Goal: Share content: Share content

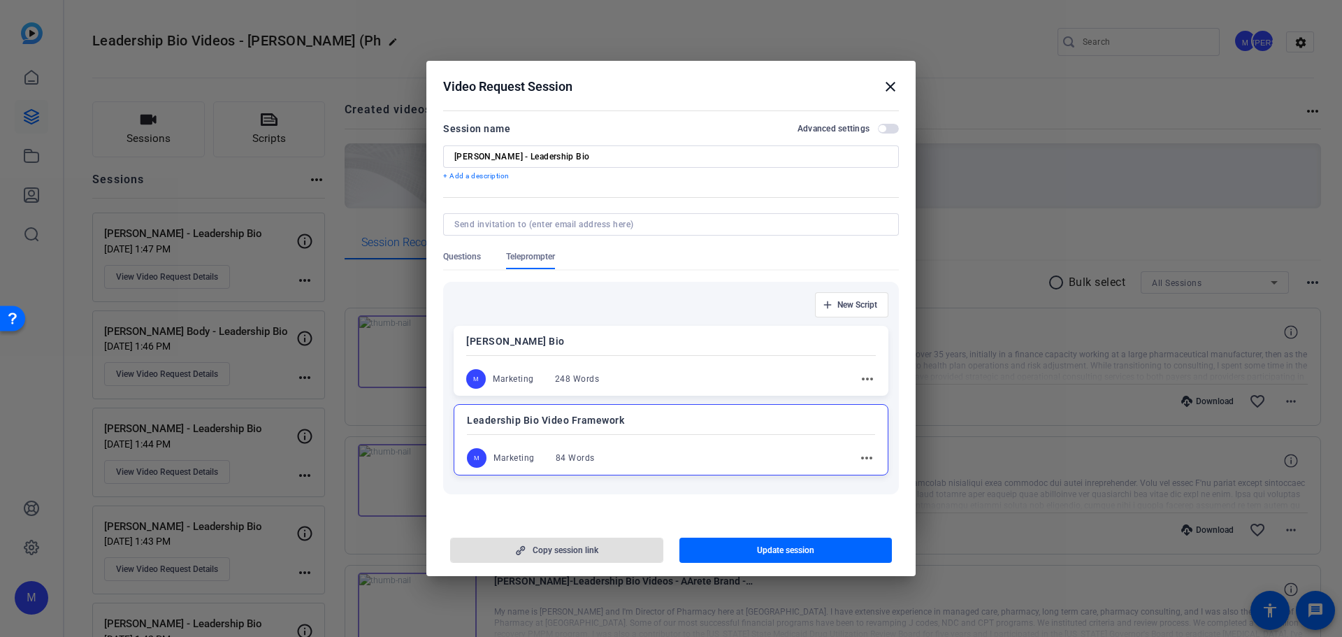
click at [892, 83] on mat-icon "close" at bounding box center [890, 86] width 17 height 17
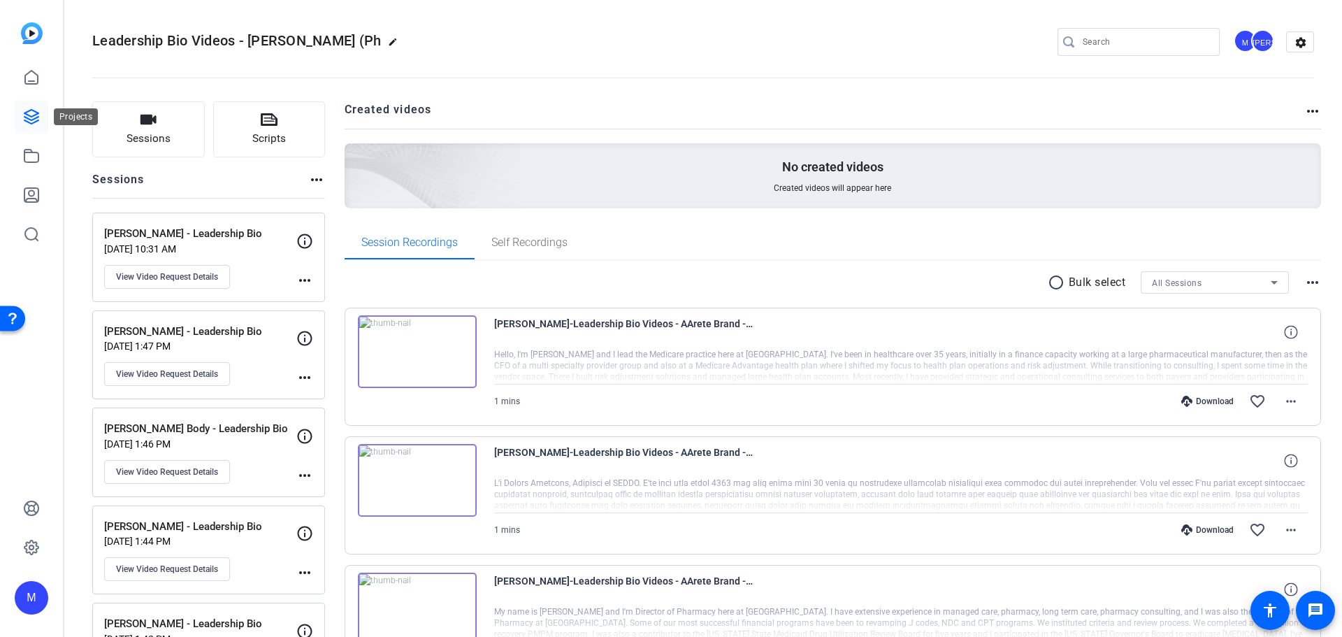
click at [36, 116] on icon at bounding box center [31, 116] width 17 height 17
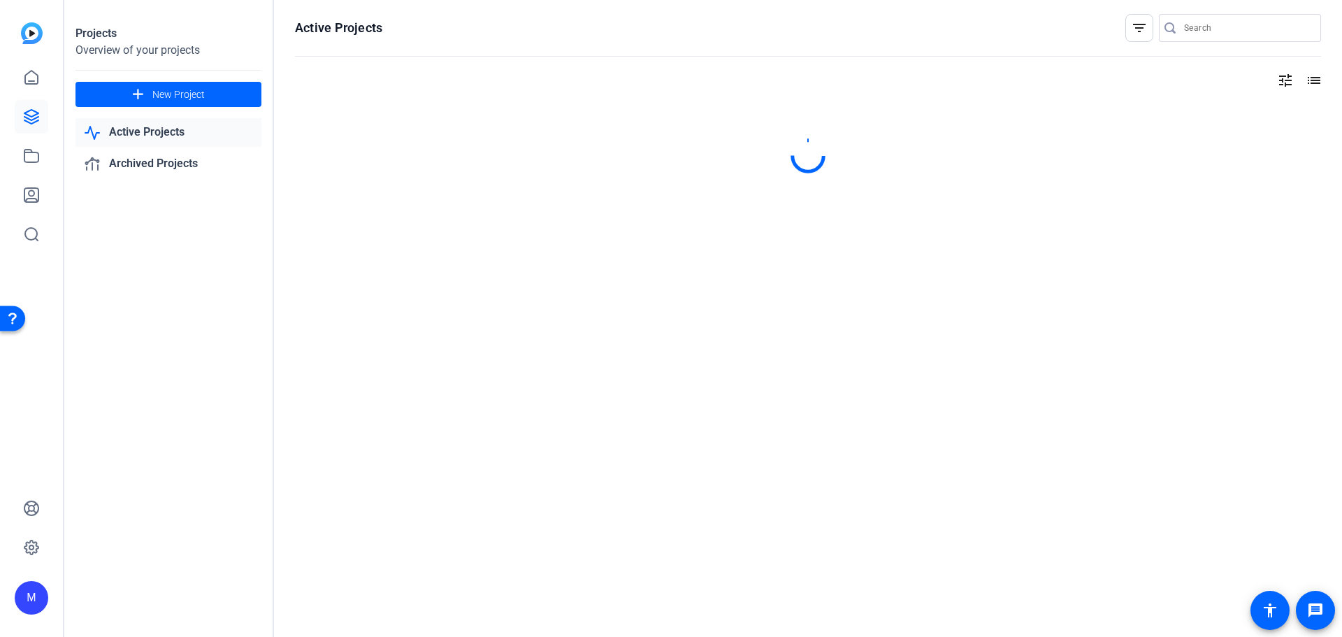
click at [112, 131] on link "Active Projects" at bounding box center [168, 132] width 186 height 29
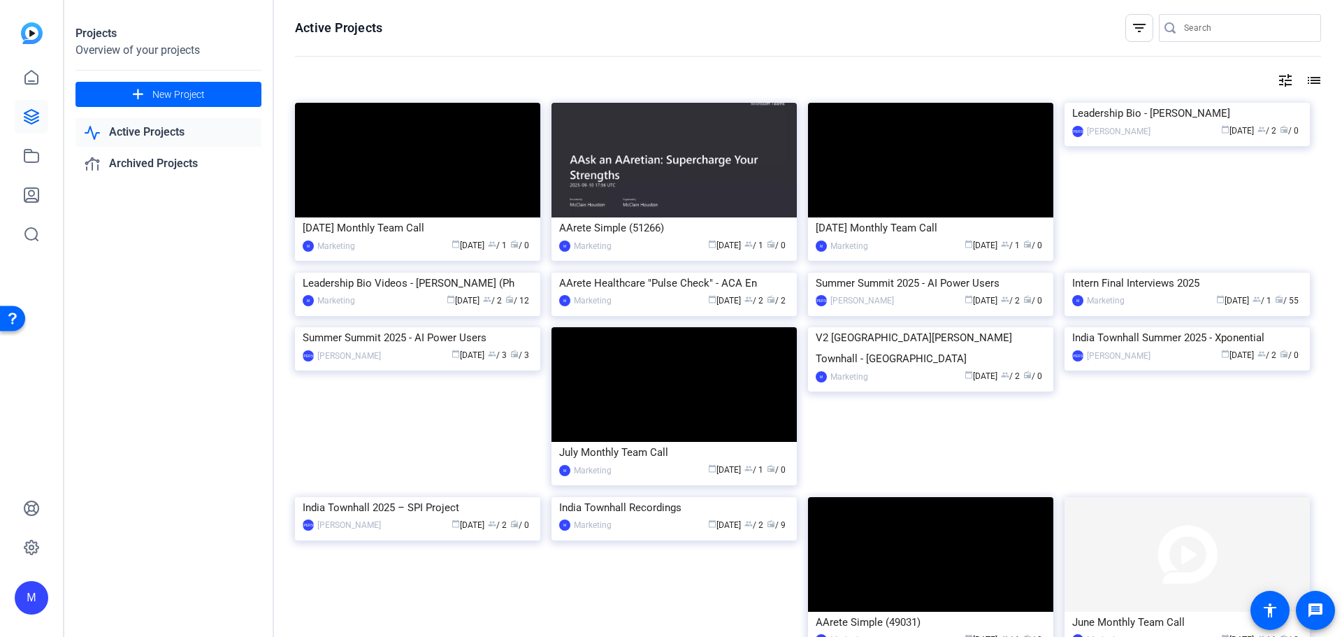
click at [168, 129] on link "Active Projects" at bounding box center [168, 132] width 186 height 29
click at [174, 132] on link "Active Projects" at bounding box center [168, 132] width 186 height 29
click at [437, 273] on img at bounding box center [417, 273] width 245 height 0
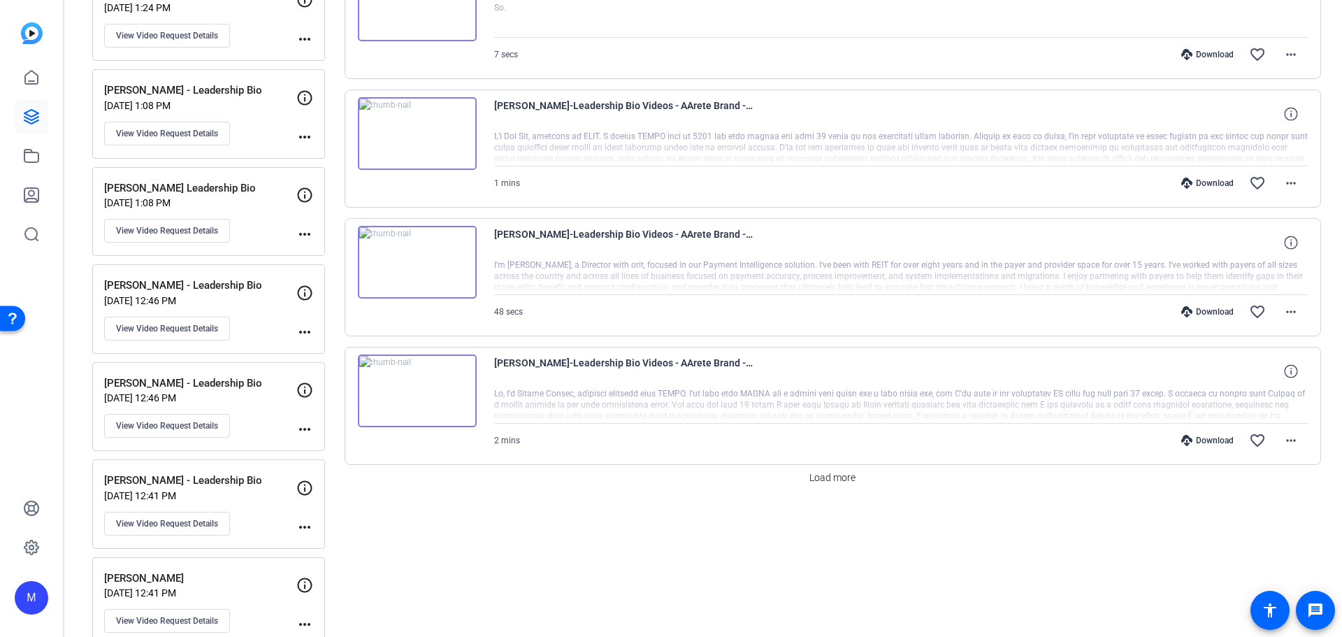
scroll to position [1048, 0]
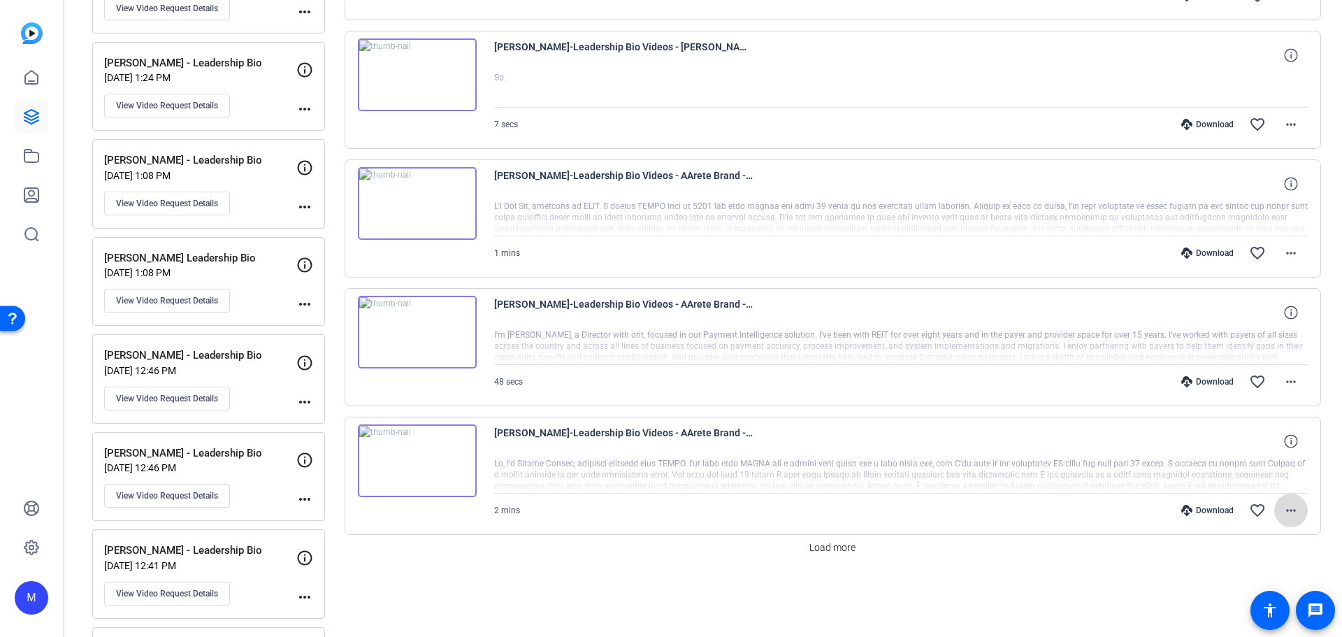
click at [1282, 509] on mat-icon "more_horiz" at bounding box center [1290, 510] width 17 height 17
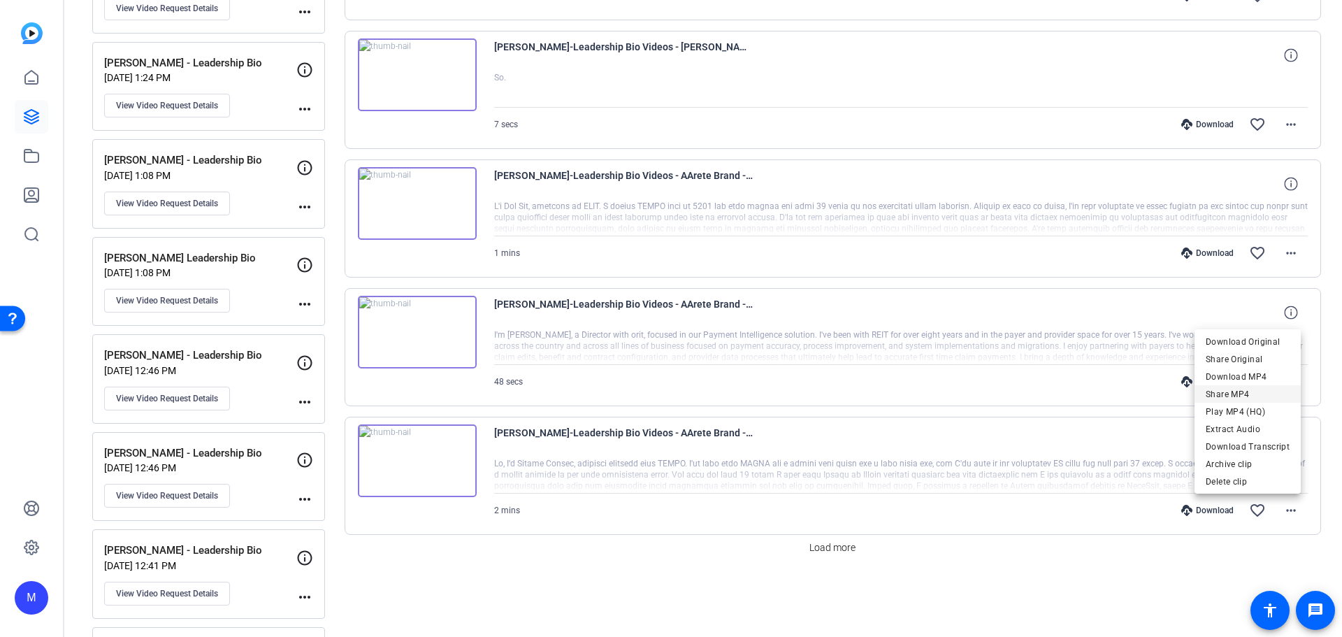
click at [1247, 393] on span "Share MP4" at bounding box center [1247, 394] width 84 height 17
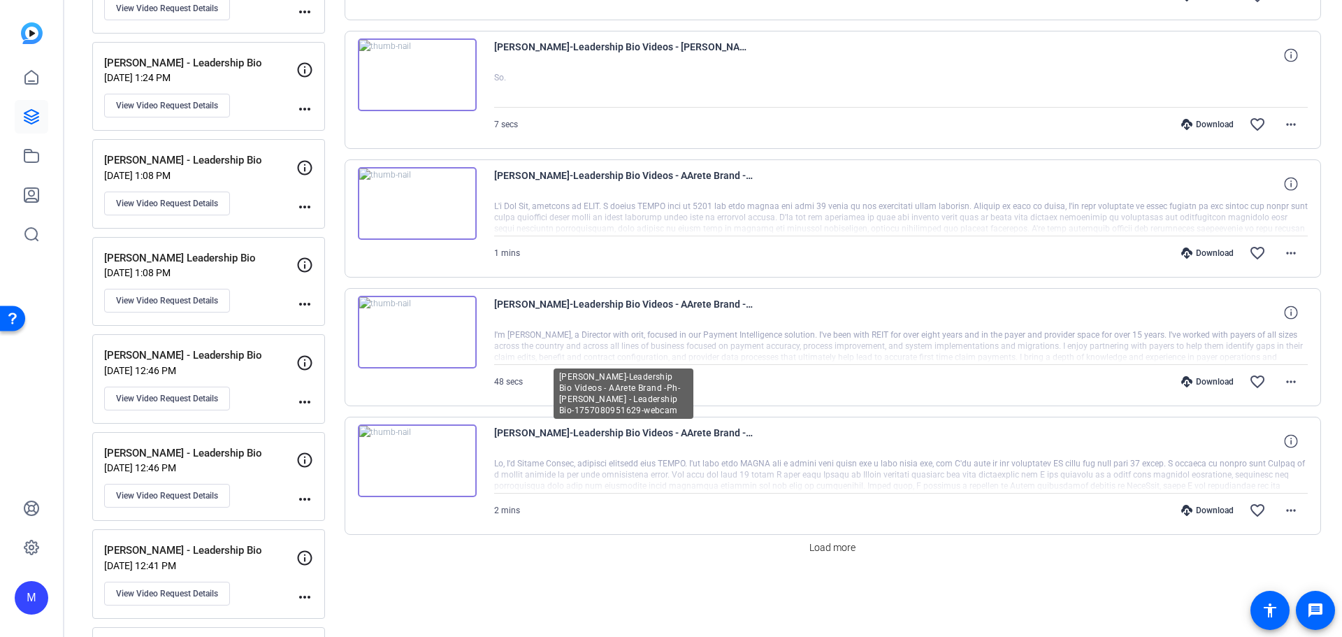
click at [557, 440] on span "[PERSON_NAME]-Leadership Bio Videos - AArete Brand -Ph-[PERSON_NAME] - Leadersh…" at bounding box center [623, 441] width 259 height 34
click at [1291, 508] on mat-icon "more_horiz" at bounding box center [1290, 510] width 17 height 17
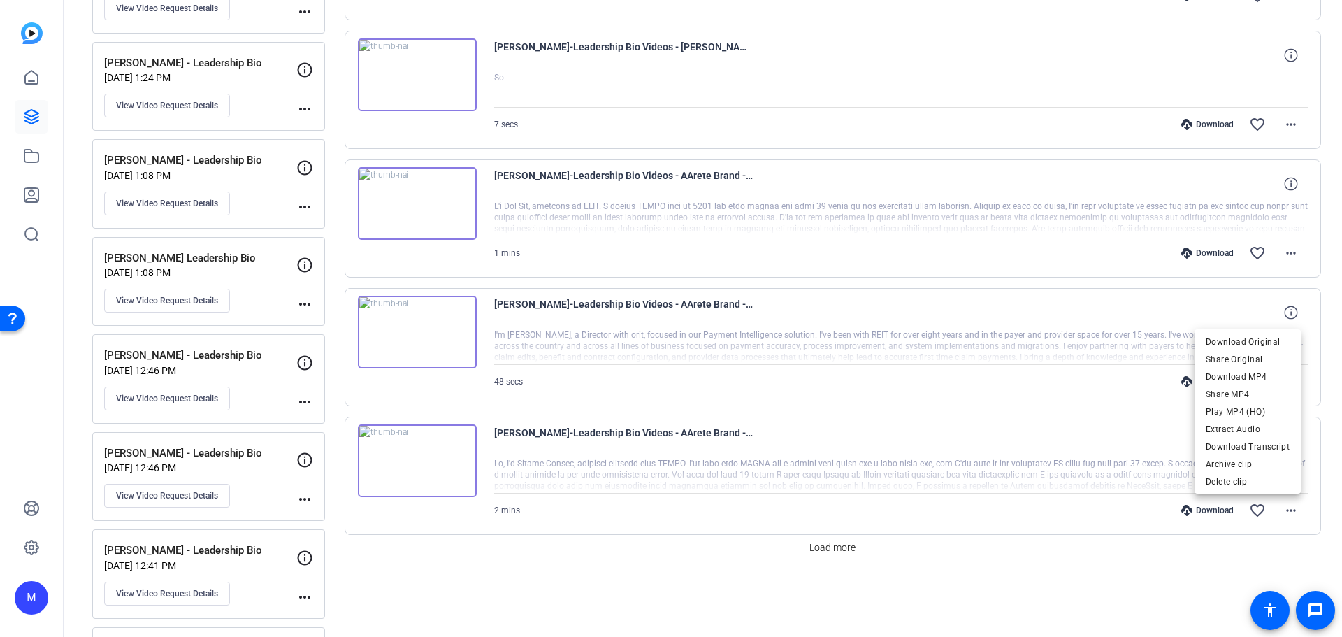
click at [502, 435] on div at bounding box center [671, 318] width 1342 height 637
click at [444, 441] on img at bounding box center [417, 460] width 119 height 73
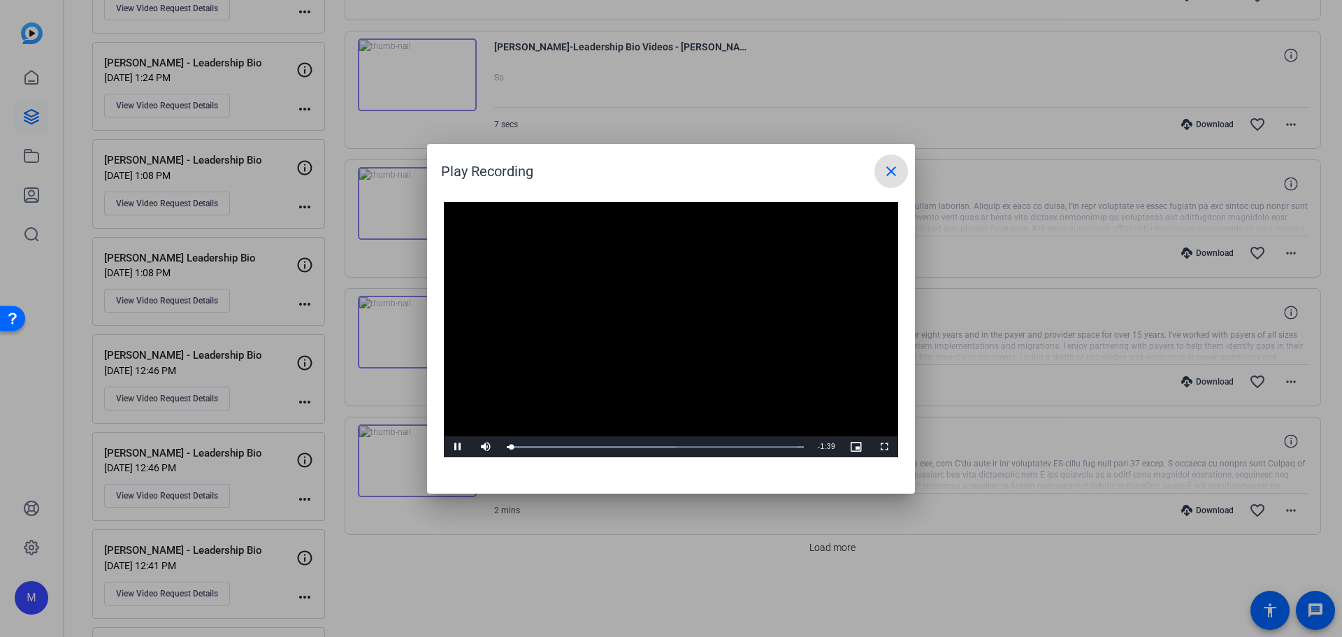
click at [893, 166] on mat-icon "close" at bounding box center [891, 171] width 17 height 17
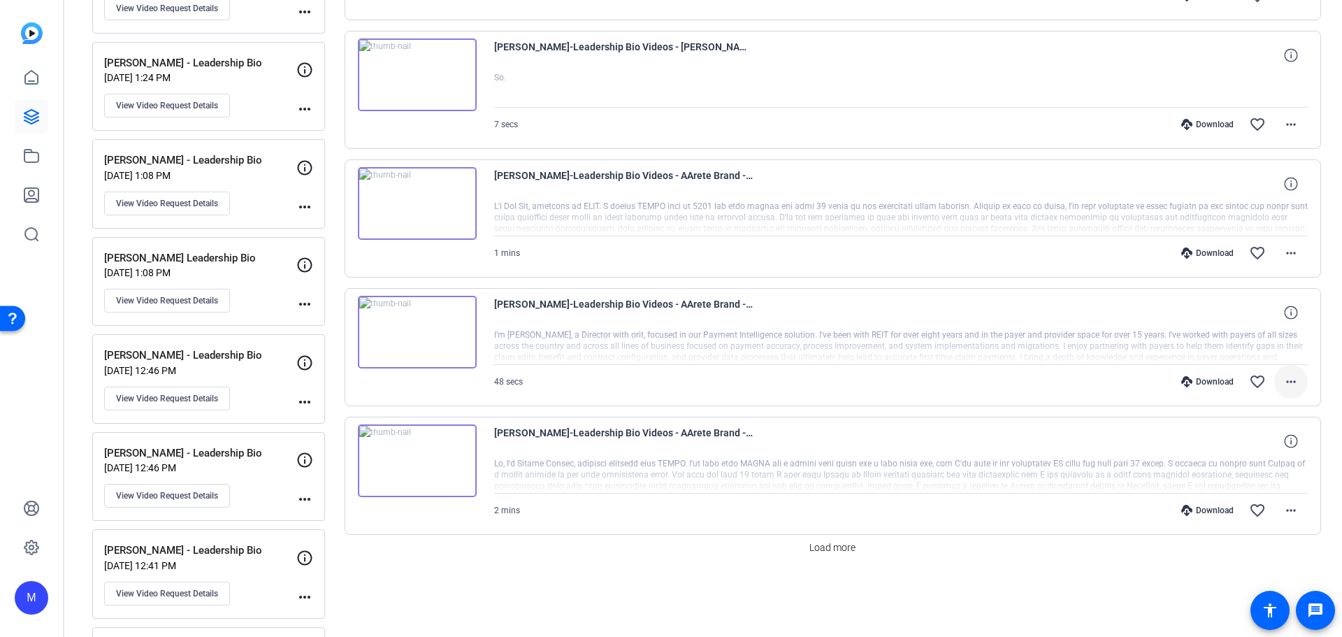
click at [1282, 384] on mat-icon "more_horiz" at bounding box center [1290, 381] width 17 height 17
click at [1258, 460] on span "Share MP4" at bounding box center [1247, 463] width 84 height 17
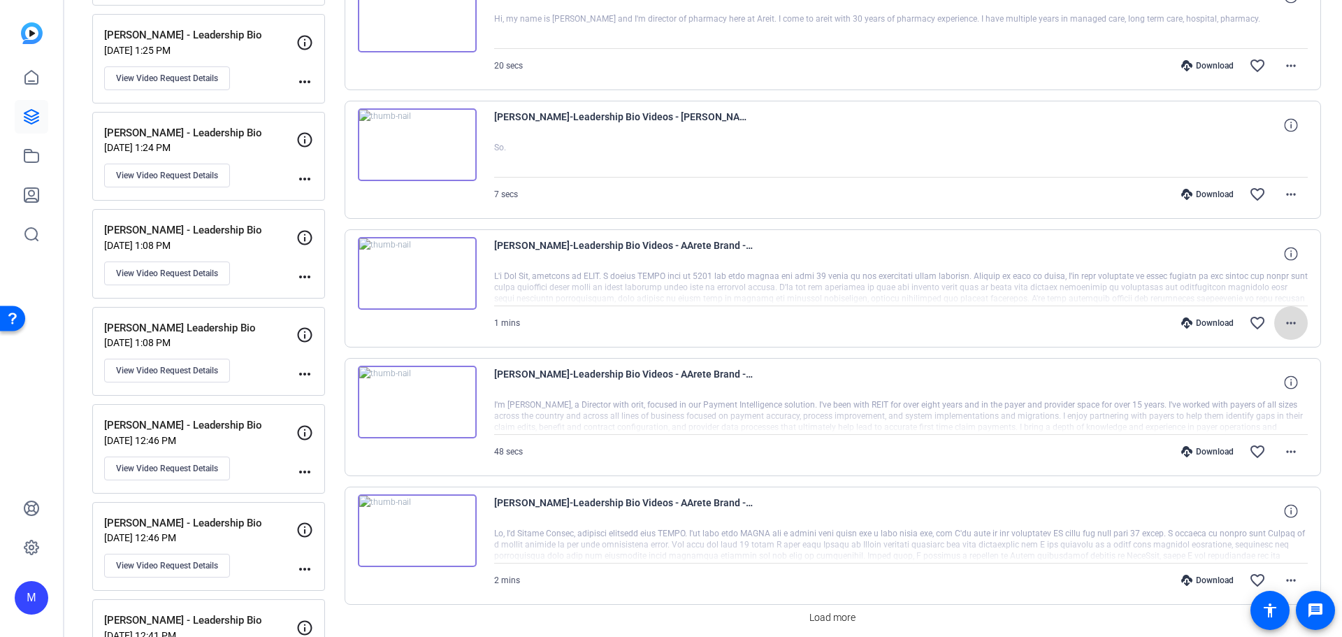
click at [1290, 320] on mat-icon "more_horiz" at bounding box center [1290, 322] width 17 height 17
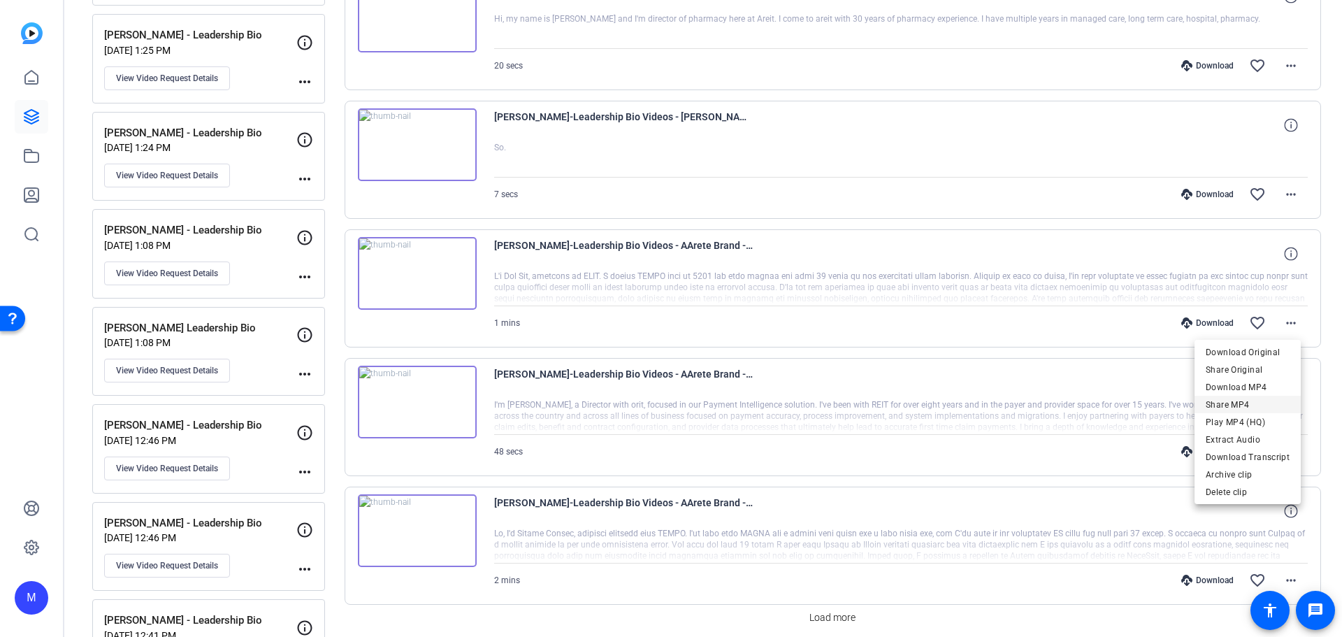
click at [1258, 401] on span "Share MP4" at bounding box center [1247, 404] width 84 height 17
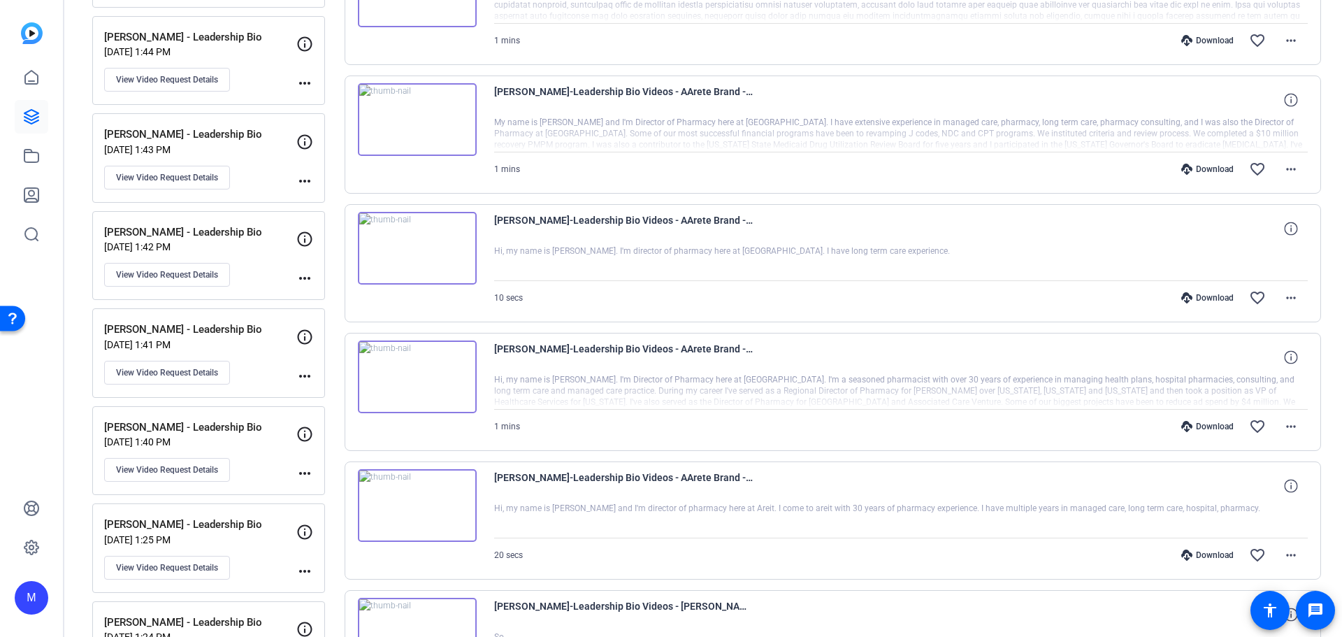
scroll to position [419, 0]
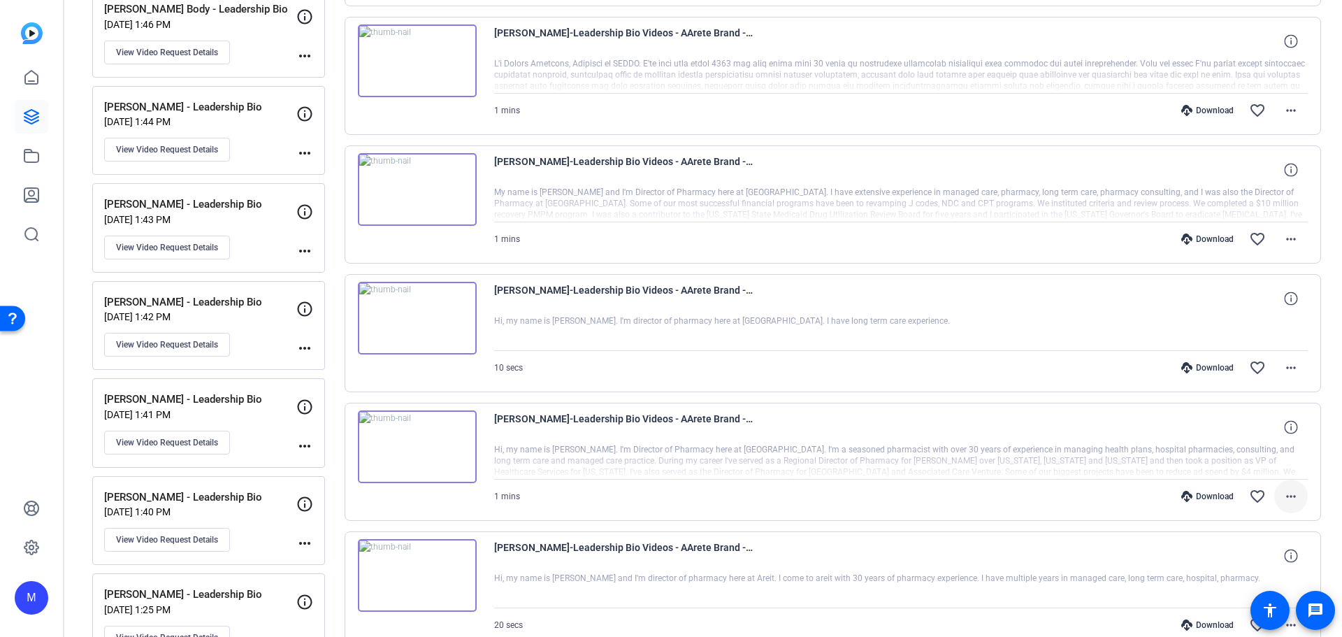
click at [1282, 502] on mat-icon "more_horiz" at bounding box center [1290, 496] width 17 height 17
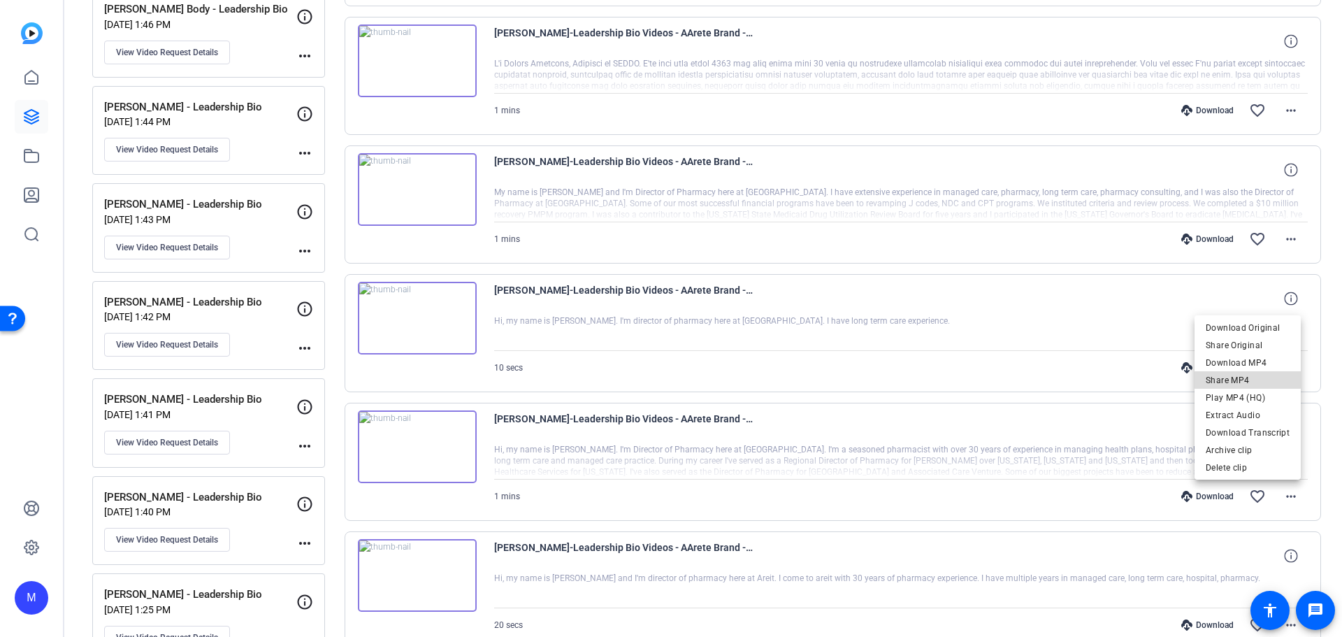
click at [1250, 379] on span "Share MP4" at bounding box center [1247, 380] width 84 height 17
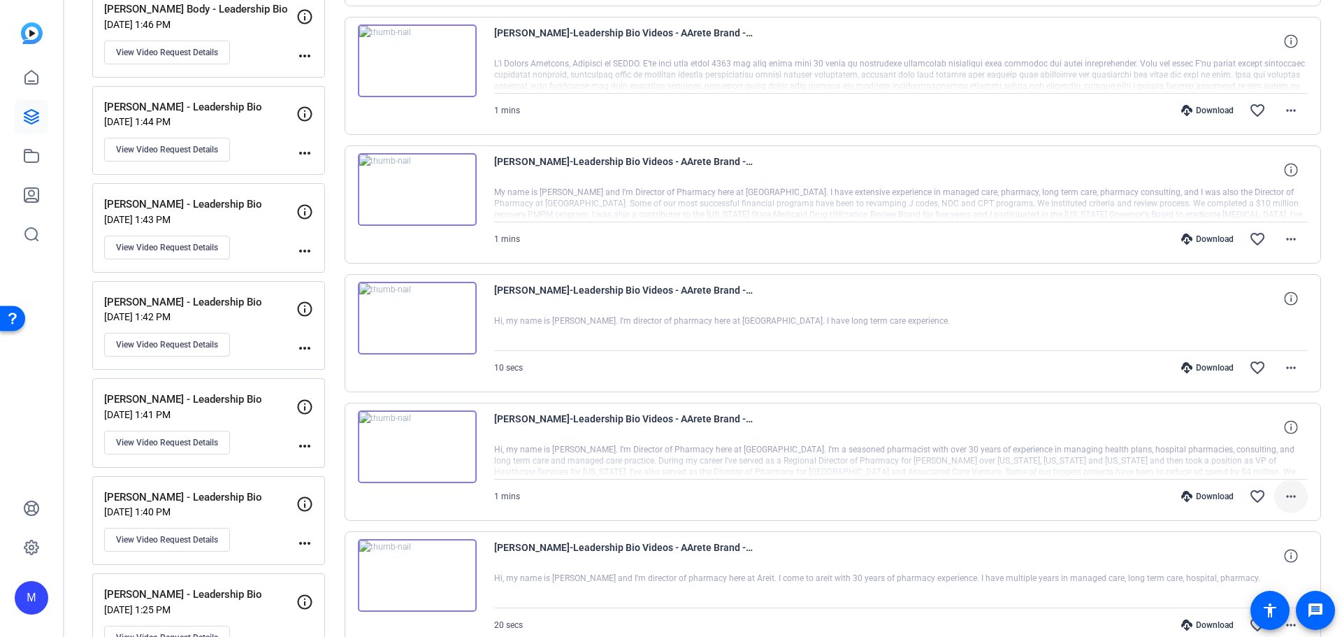
click at [1285, 499] on mat-icon "more_horiz" at bounding box center [1290, 496] width 17 height 17
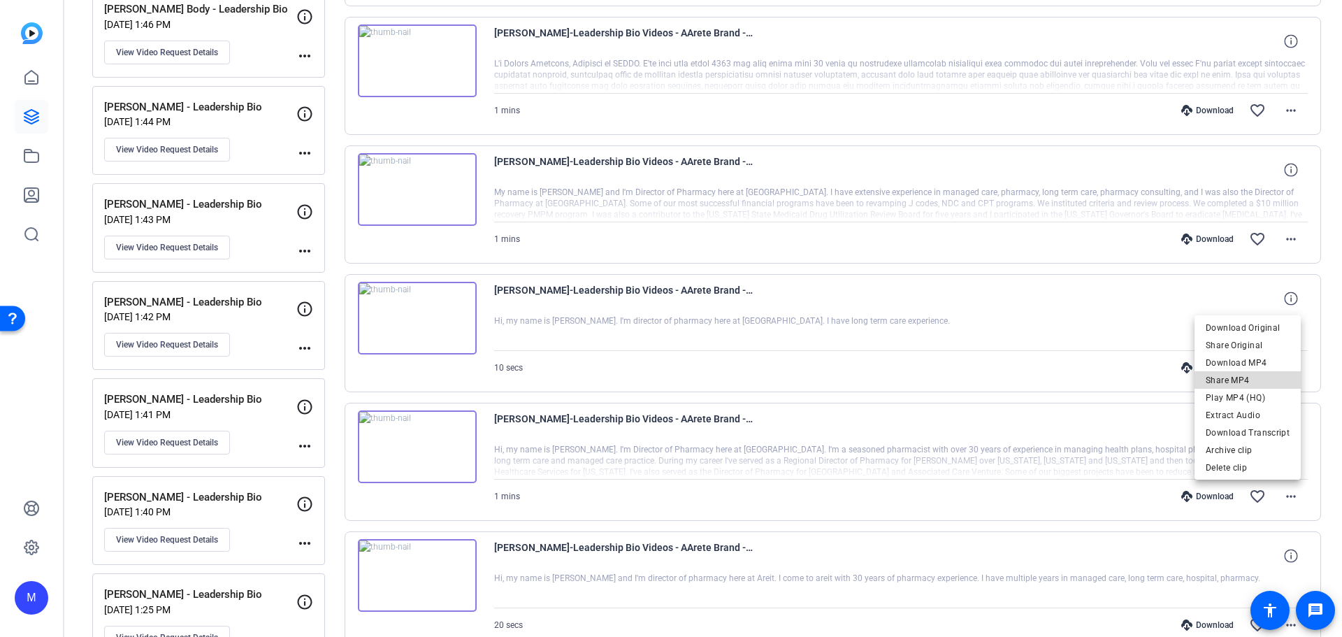
click at [1262, 381] on span "Share MP4" at bounding box center [1247, 380] width 84 height 17
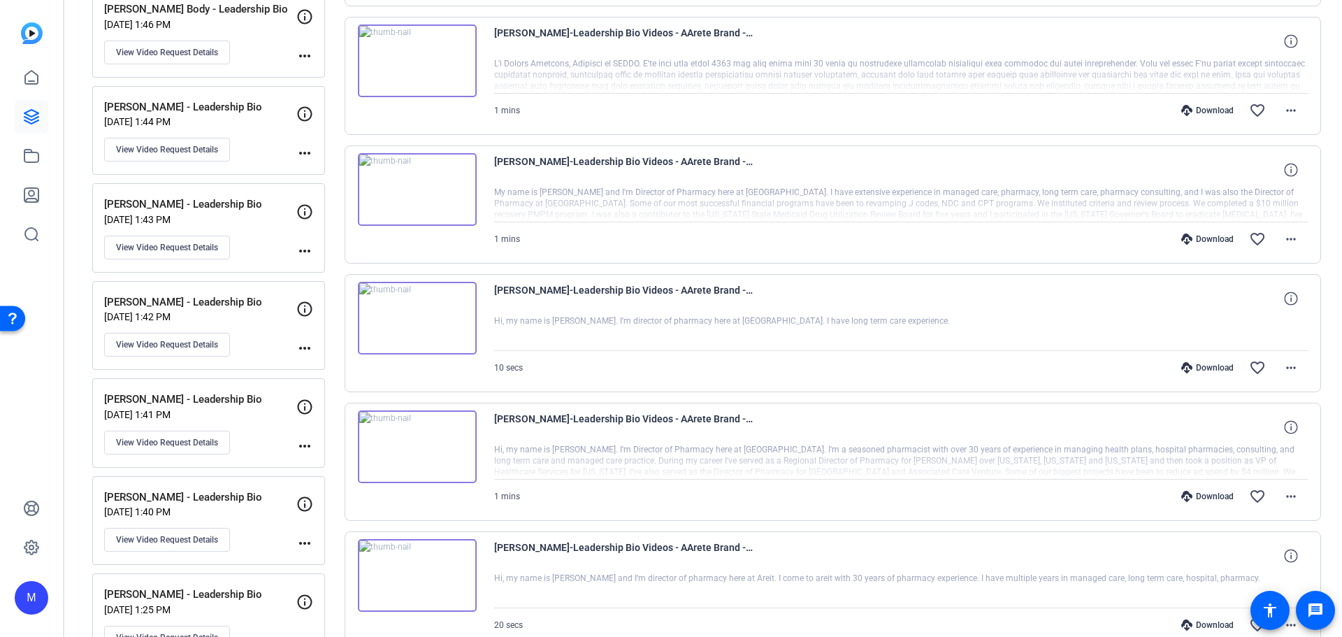
scroll to position [349, 0]
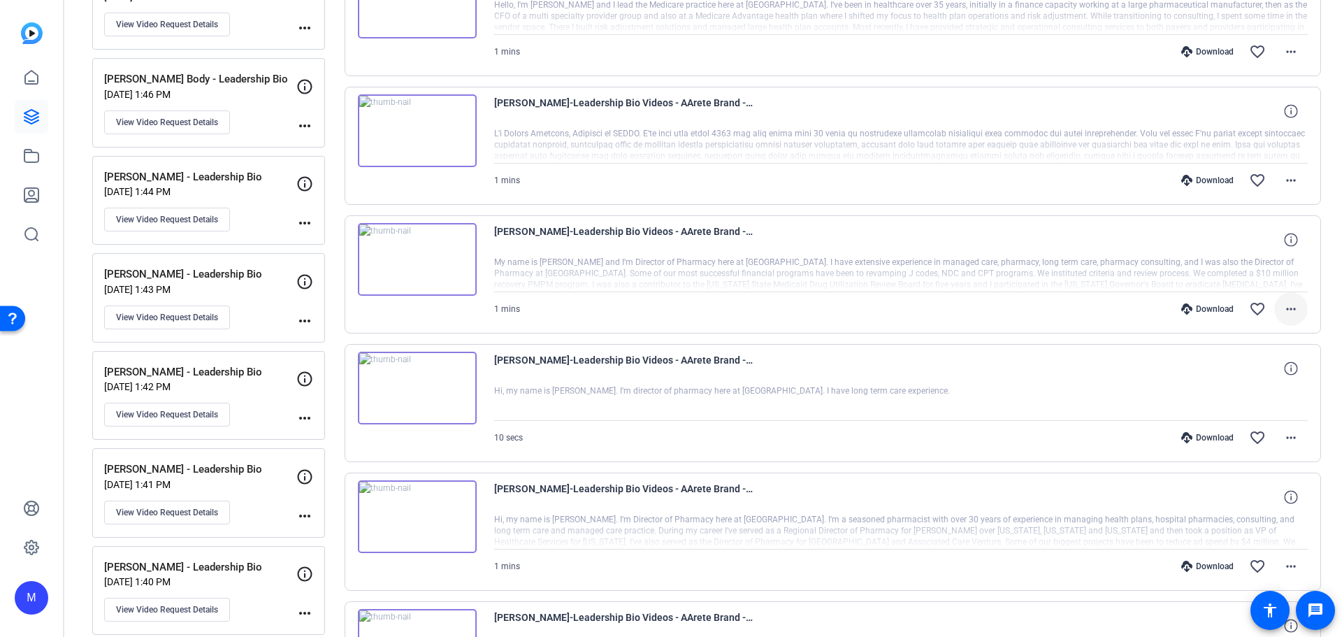
click at [1284, 314] on mat-icon "more_horiz" at bounding box center [1290, 308] width 17 height 17
click at [1268, 386] on span "Share MP4" at bounding box center [1247, 390] width 84 height 17
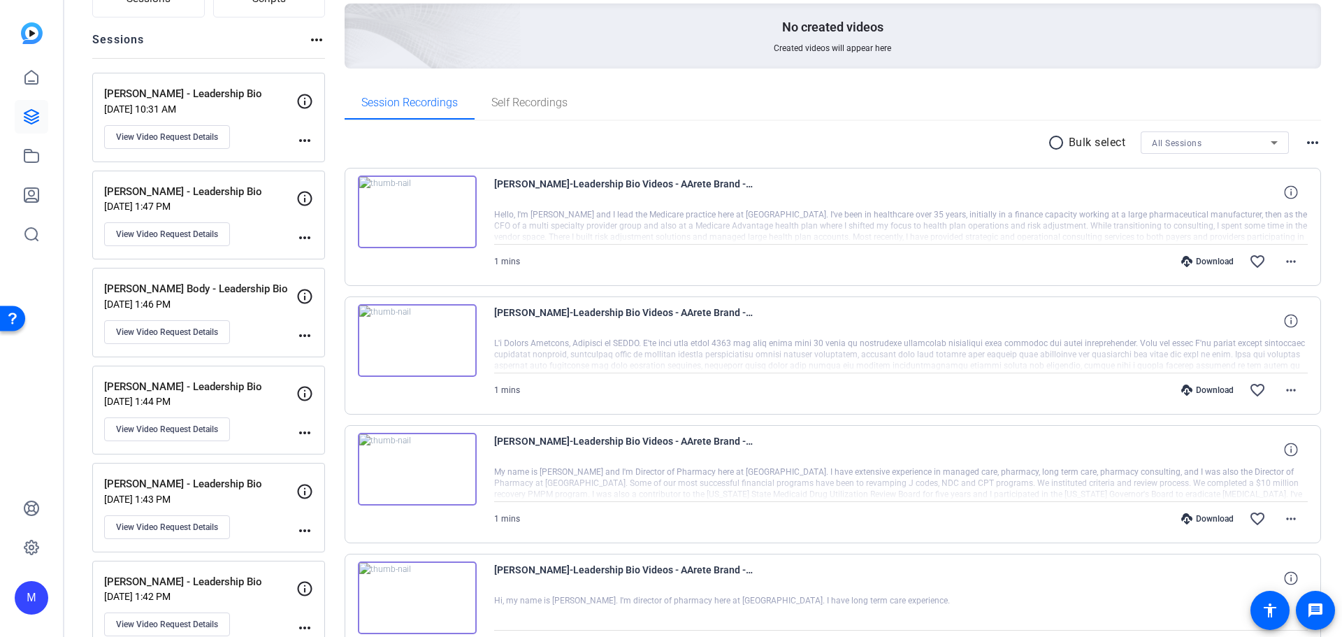
scroll to position [70, 0]
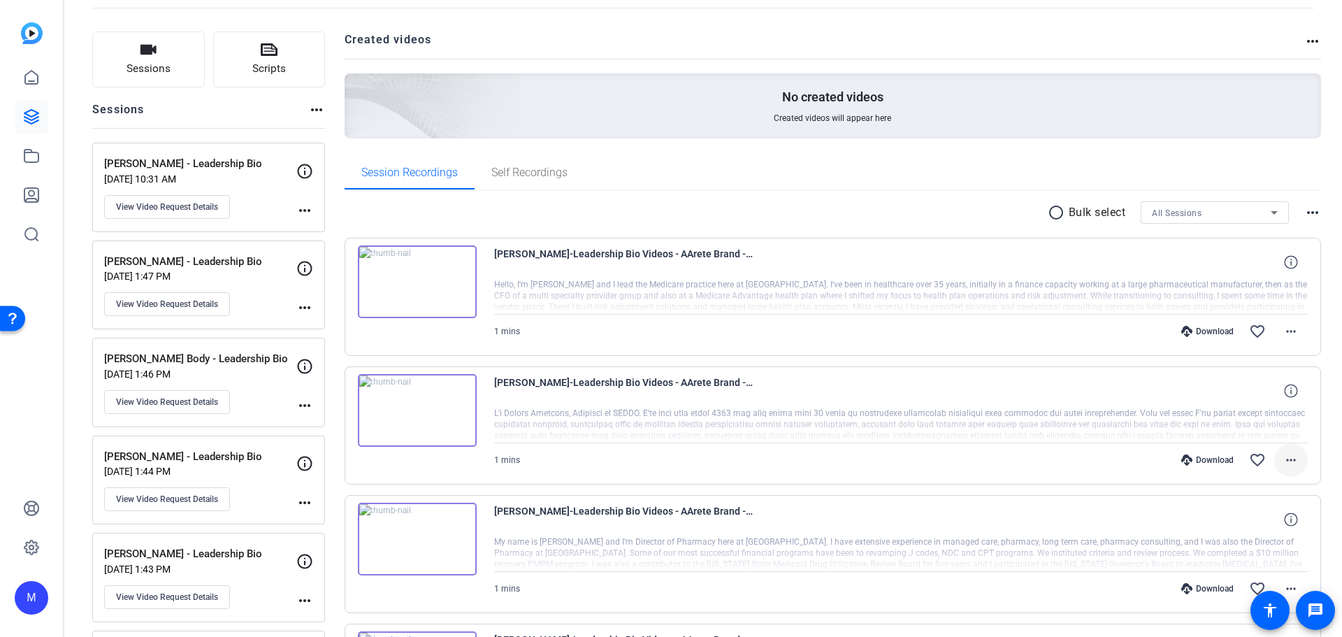
click at [1290, 457] on mat-icon "more_horiz" at bounding box center [1290, 459] width 17 height 17
click at [1251, 345] on span "Share MP4" at bounding box center [1247, 343] width 84 height 17
click at [1287, 330] on mat-icon "more_horiz" at bounding box center [1290, 331] width 17 height 17
click at [1255, 412] on span "Share MP4" at bounding box center [1247, 413] width 84 height 17
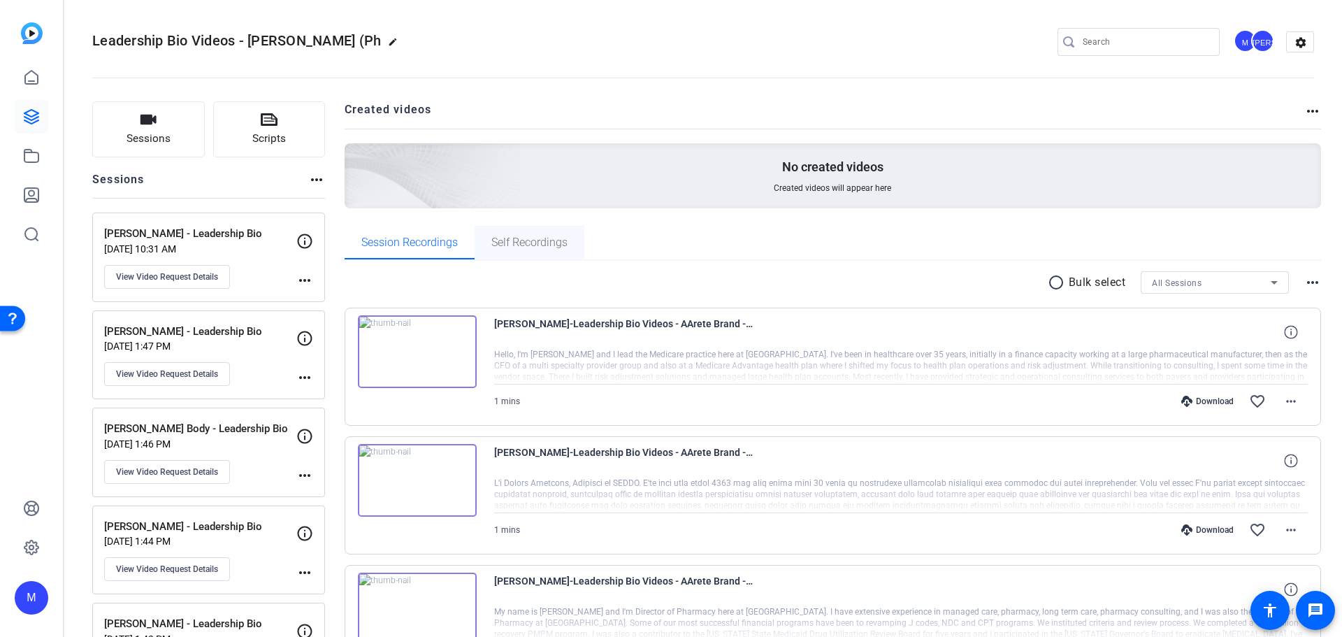
click at [532, 238] on span "Self Recordings" at bounding box center [529, 242] width 76 height 11
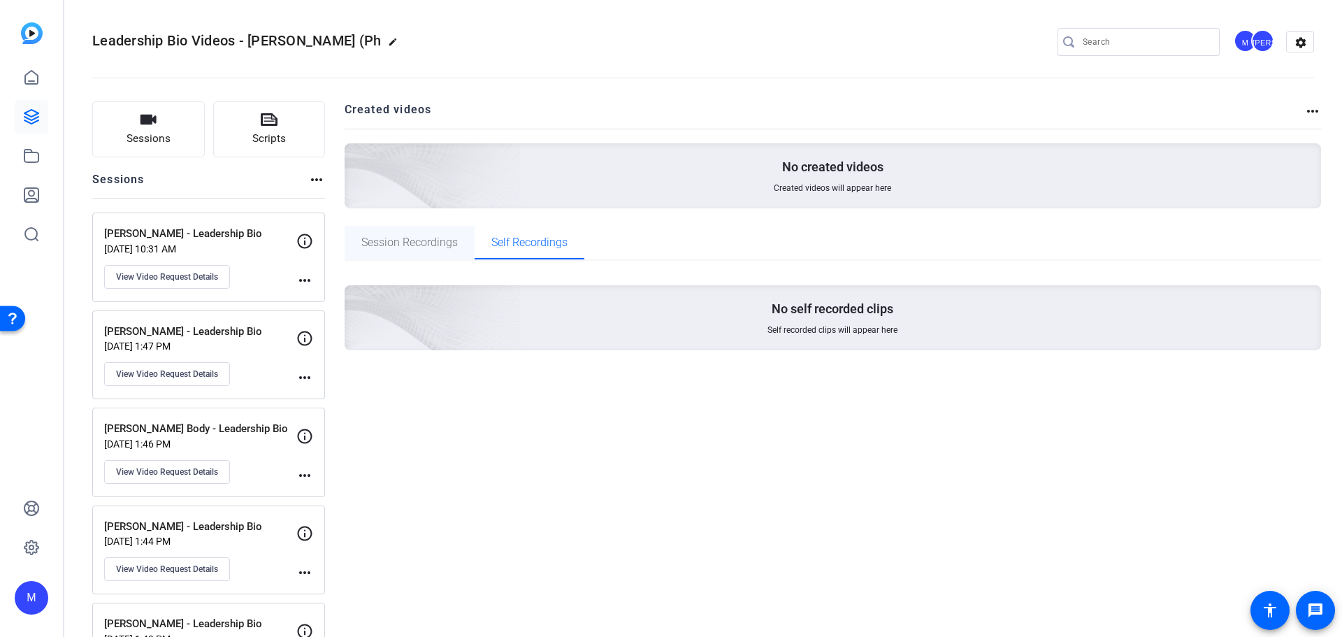
click at [418, 239] on span "Session Recordings" at bounding box center [409, 242] width 96 height 11
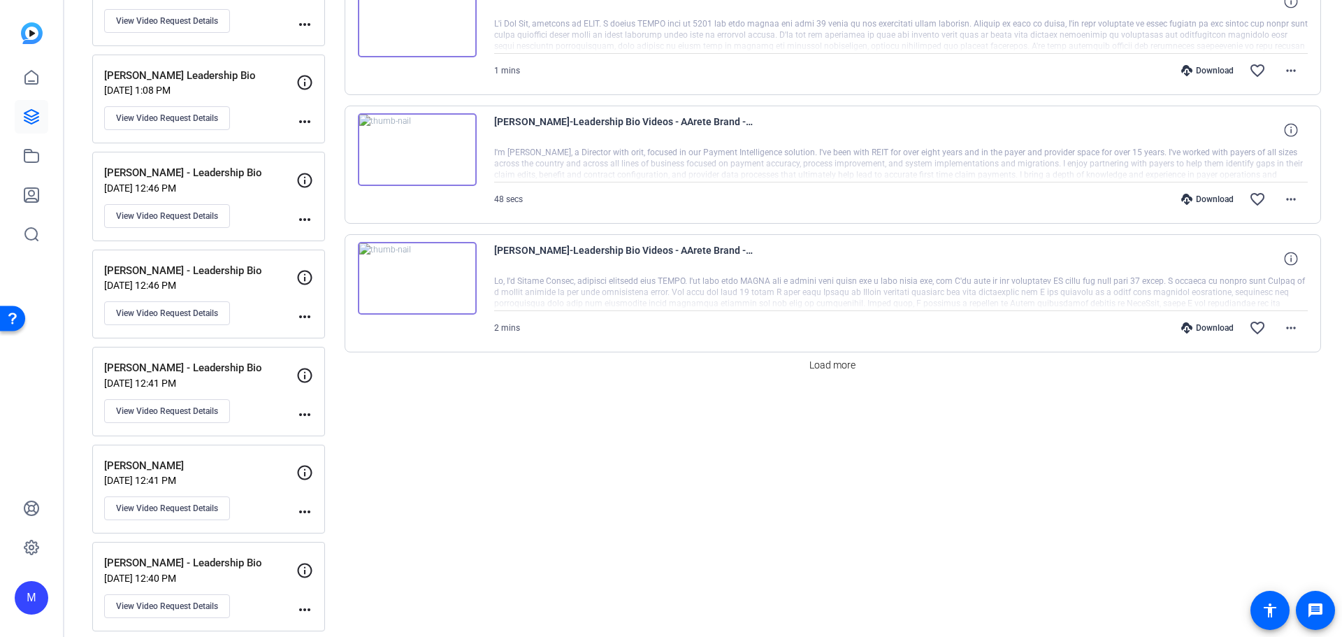
scroll to position [1258, 0]
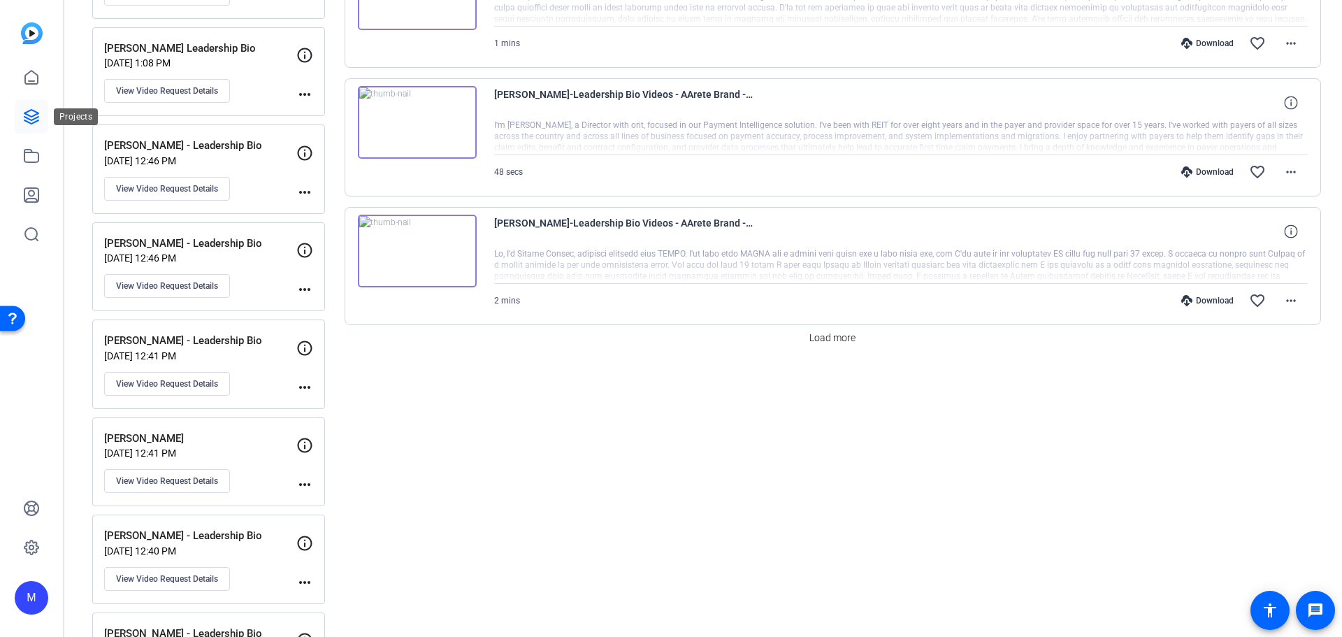
click at [31, 119] on icon at bounding box center [31, 117] width 14 height 14
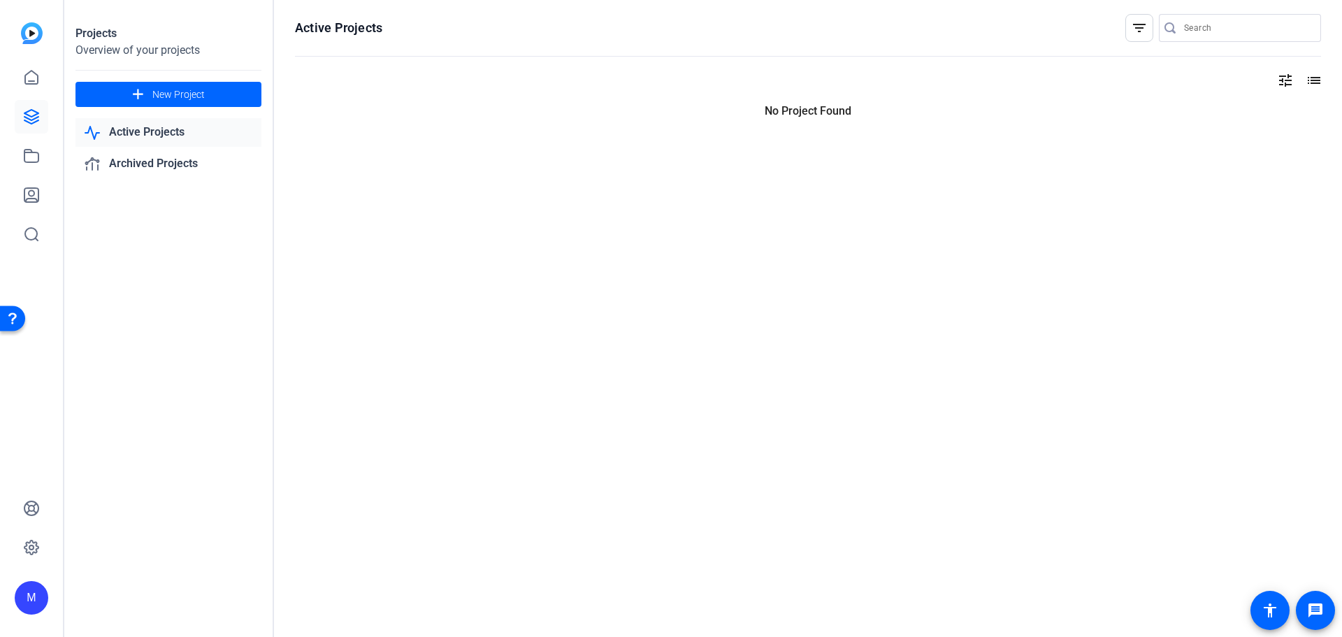
scroll to position [0, 0]
click at [161, 133] on link "Active Projects" at bounding box center [168, 132] width 186 height 29
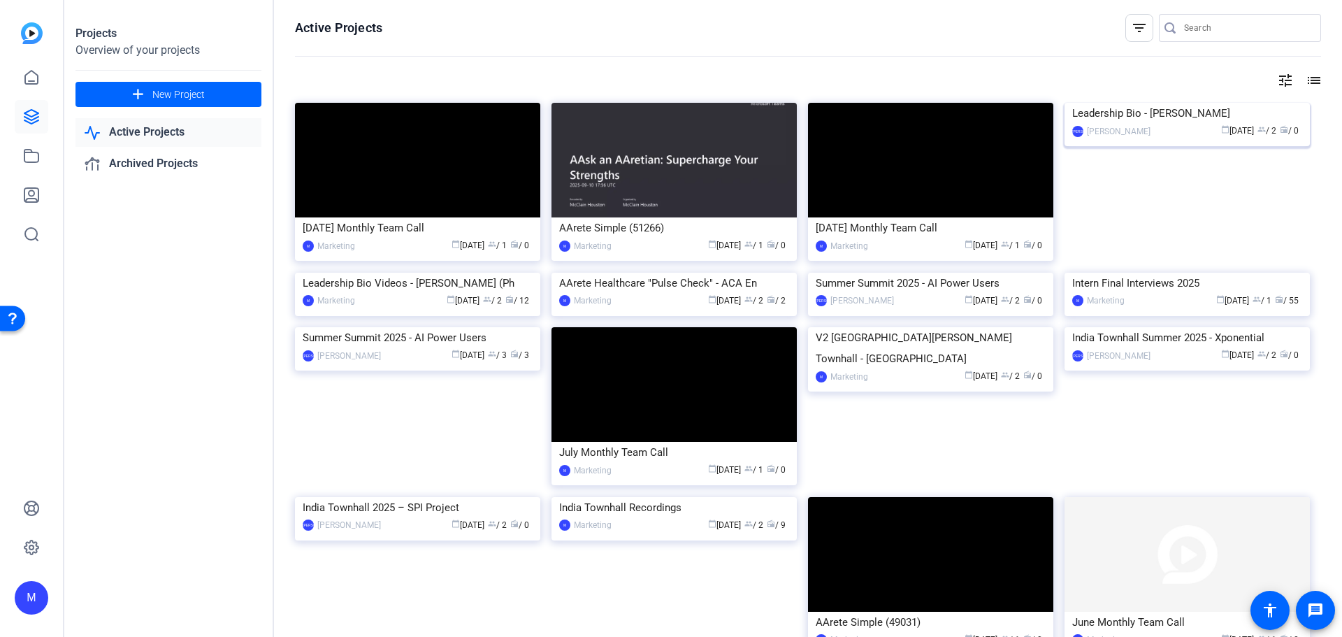
click at [1247, 103] on img at bounding box center [1186, 103] width 245 height 0
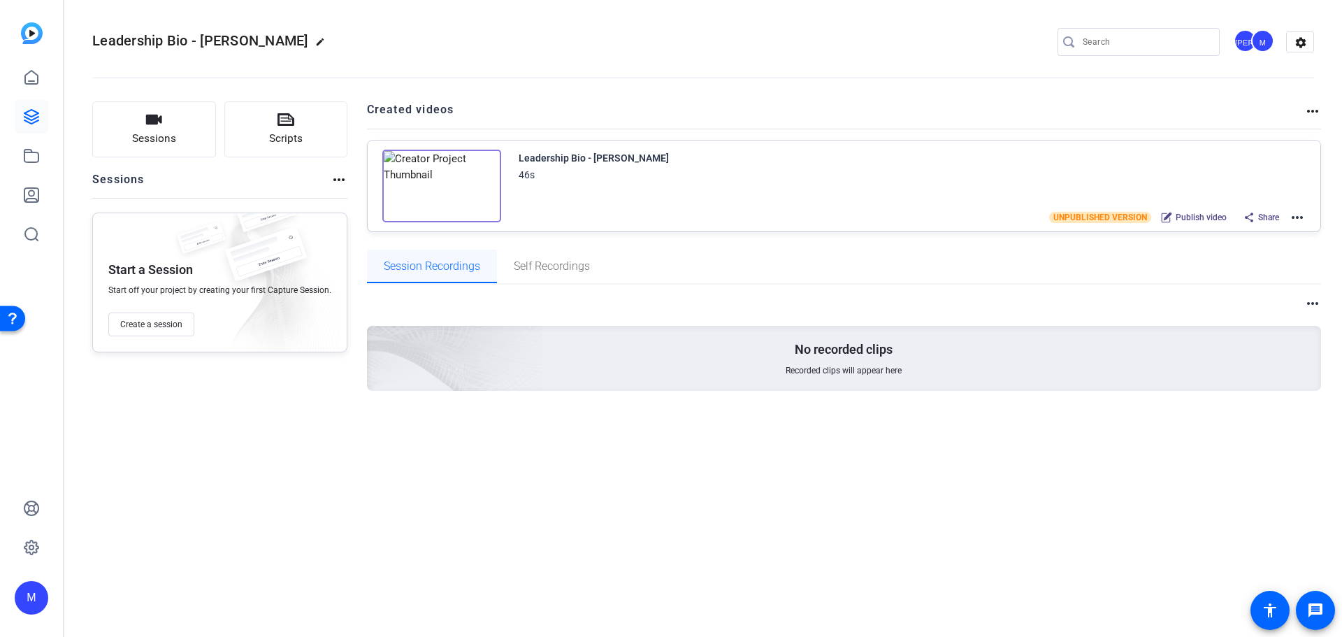
click at [421, 261] on span "Session Recordings" at bounding box center [432, 266] width 96 height 11
click at [1265, 216] on span "Share" at bounding box center [1268, 217] width 21 height 11
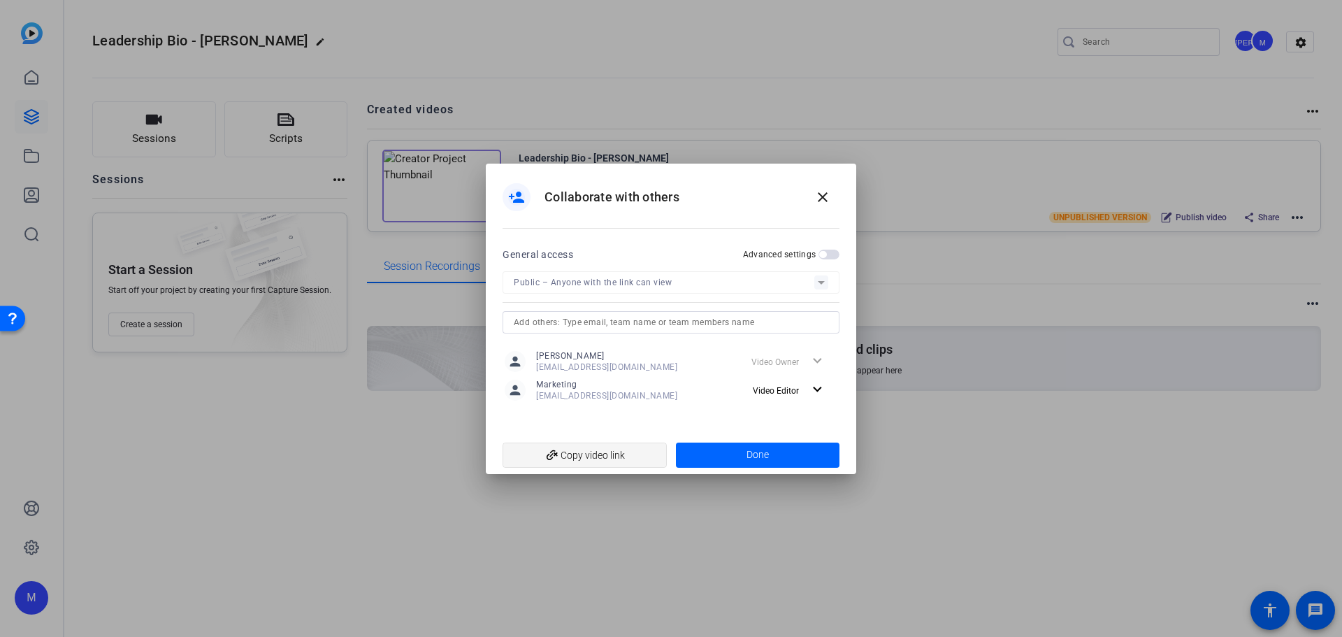
click at [623, 456] on span "add_link Copy video link" at bounding box center [585, 455] width 142 height 27
click at [827, 199] on mat-icon "close" at bounding box center [822, 197] width 17 height 17
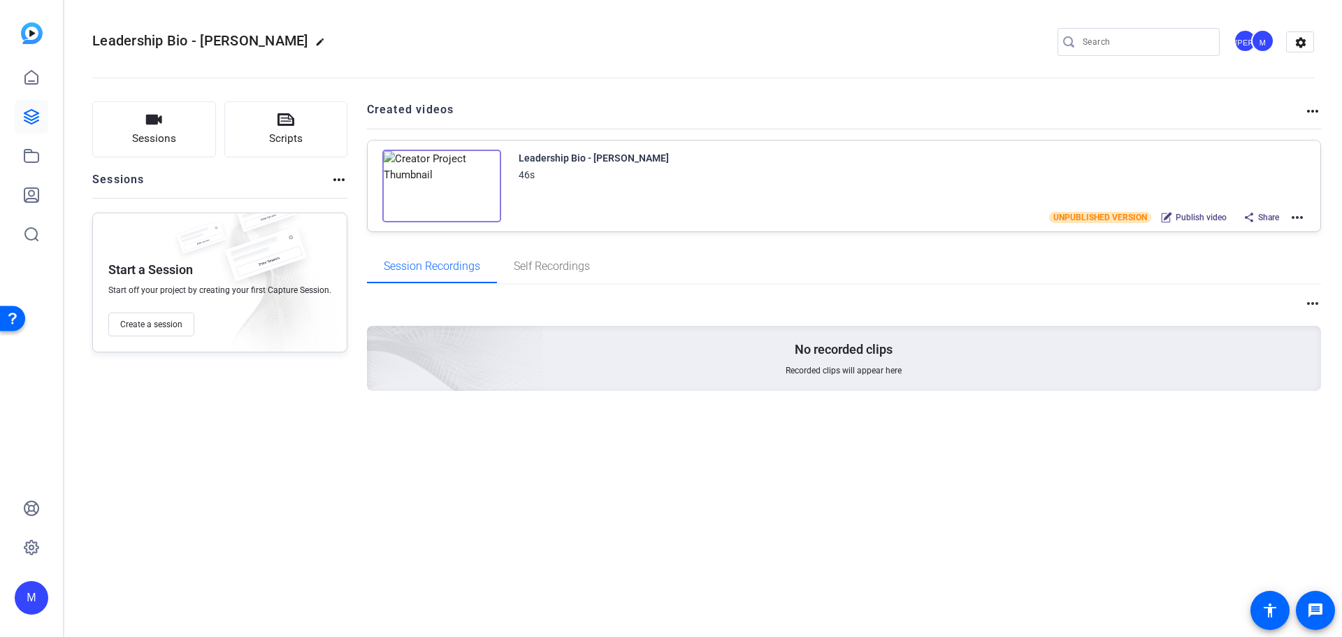
click at [317, 516] on div "Leadership Bio - [PERSON_NAME] edit JA M settings Sessions Scripts Sessions mor…" at bounding box center [702, 318] width 1277 height 637
click at [30, 118] on icon at bounding box center [31, 116] width 17 height 17
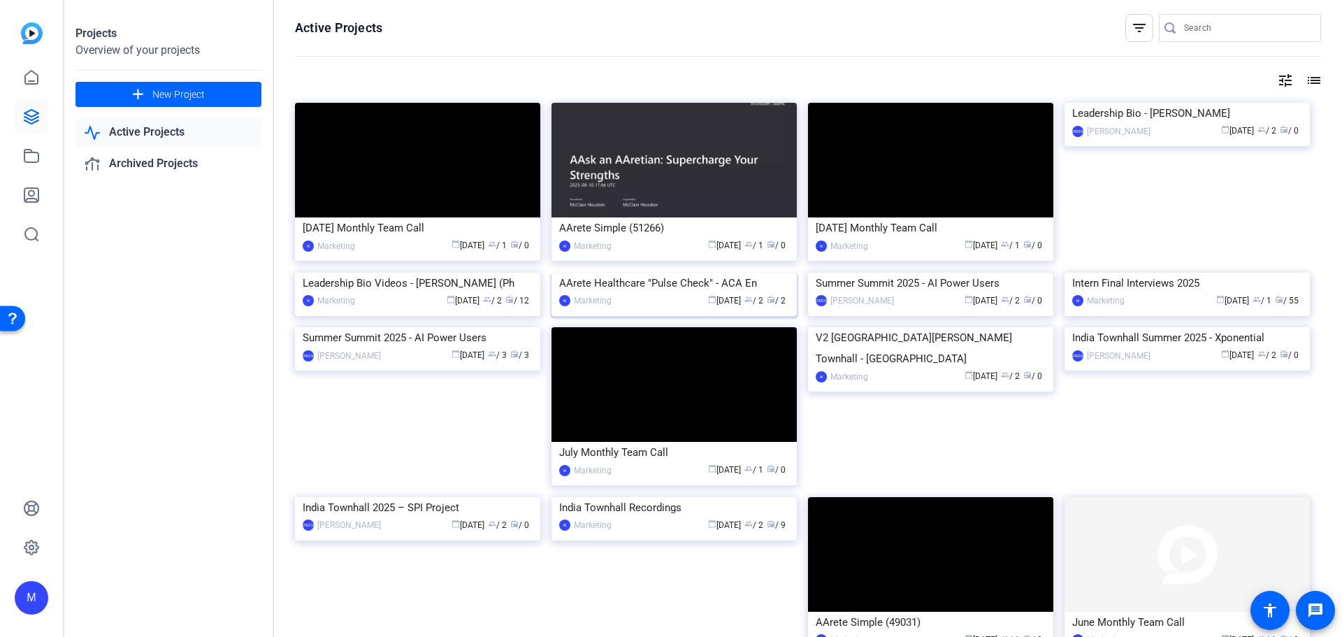
click at [723, 273] on img at bounding box center [673, 273] width 245 height 0
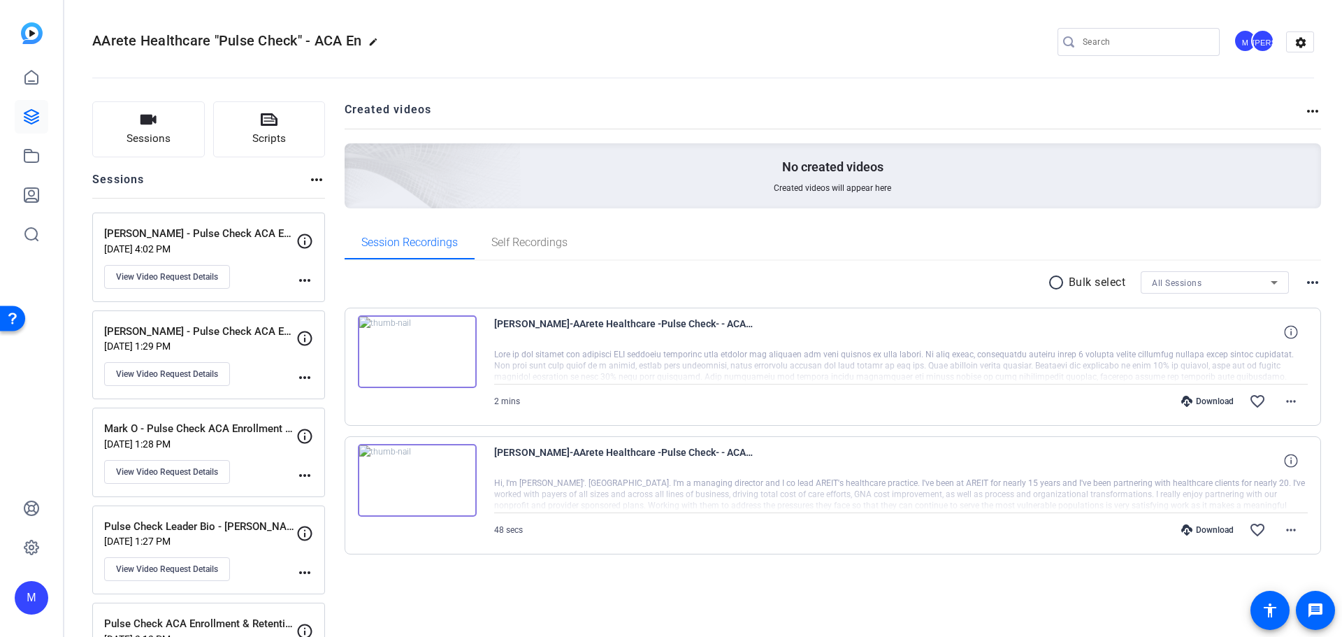
click at [930, 498] on div at bounding box center [901, 494] width 814 height 35
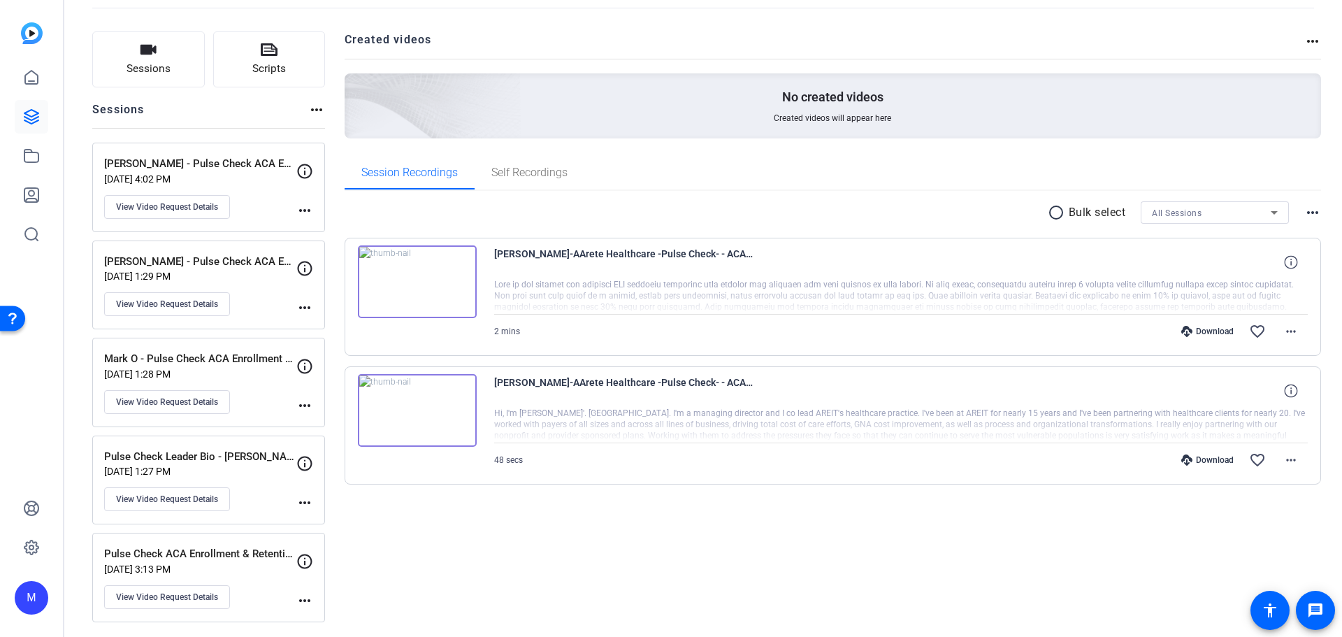
scroll to position [73, 0]
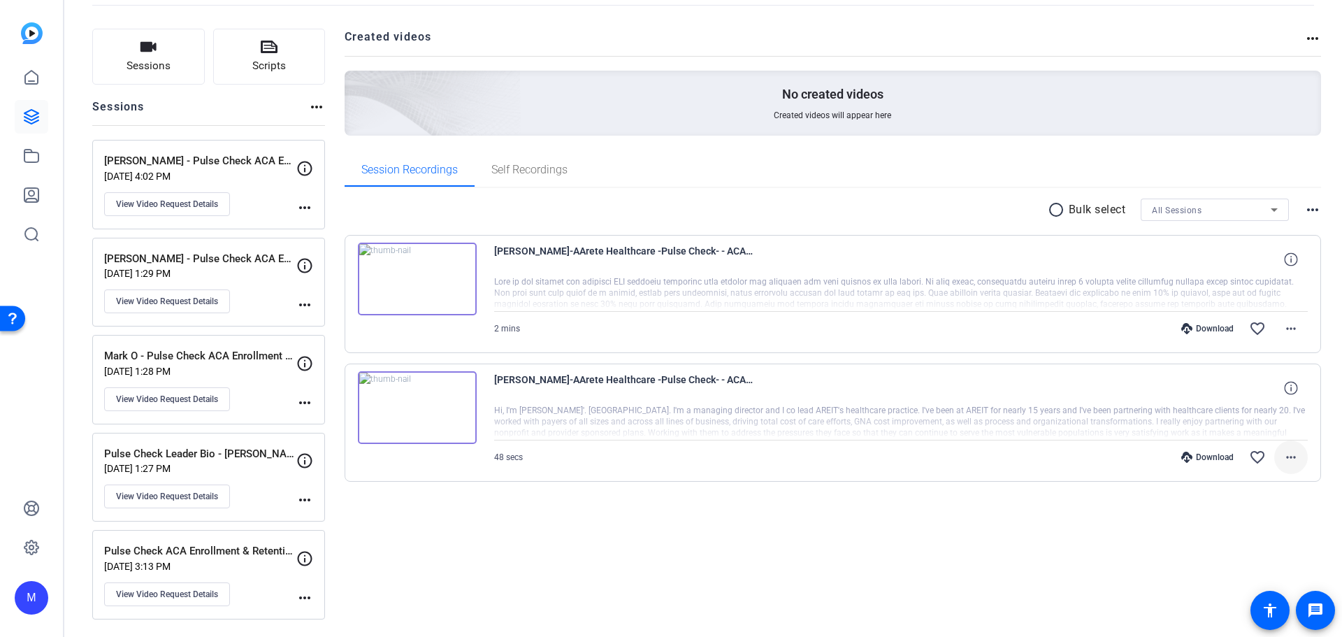
click at [1282, 462] on mat-icon "more_horiz" at bounding box center [1290, 457] width 17 height 17
click at [1256, 337] on span "Share MP4" at bounding box center [1247, 341] width 84 height 17
click at [419, 426] on img at bounding box center [417, 407] width 119 height 73
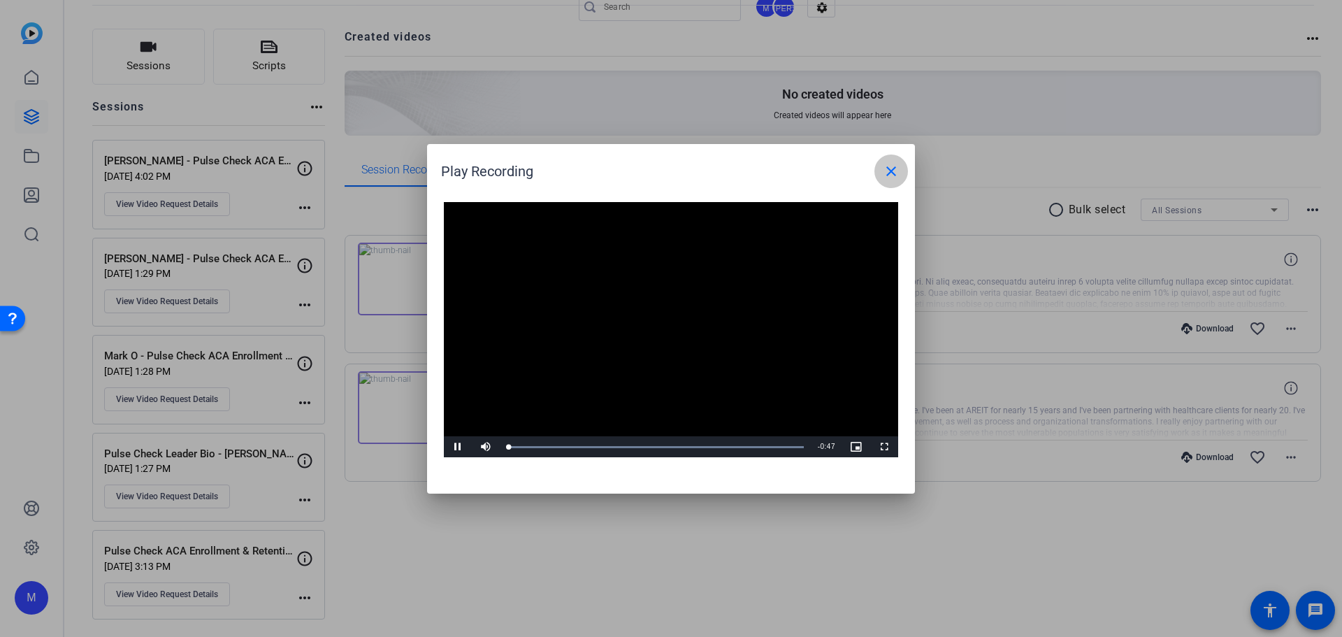
click at [891, 180] on span at bounding box center [891, 171] width 34 height 34
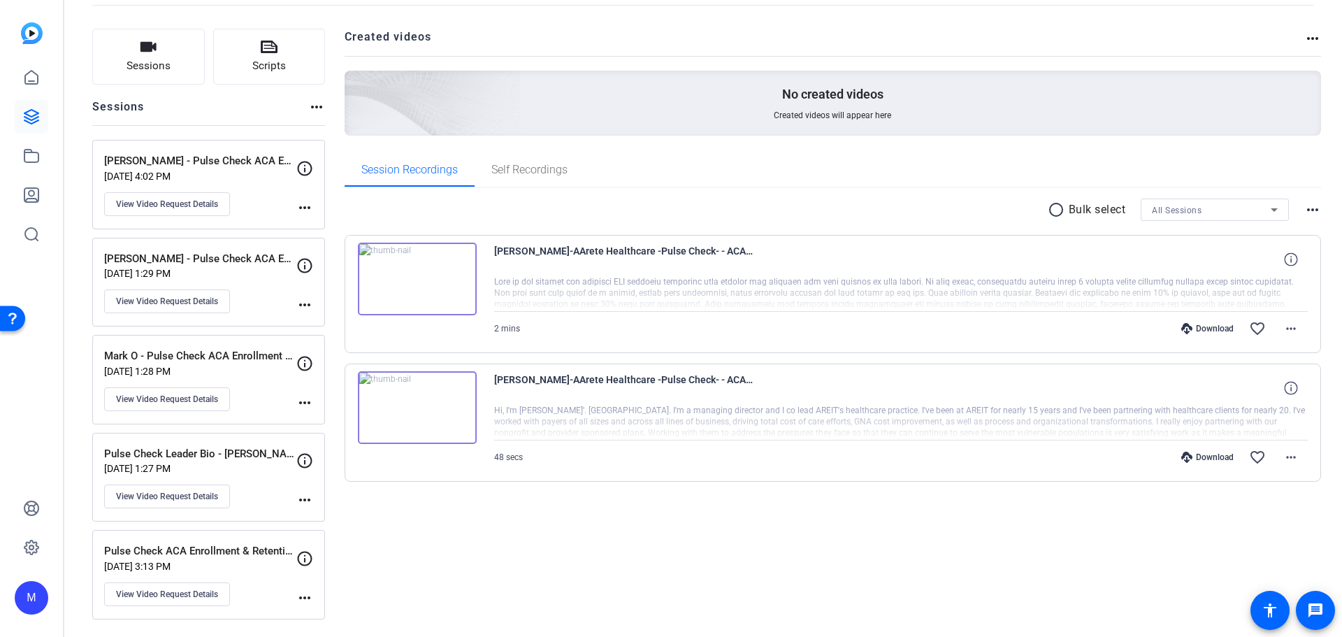
click at [584, 519] on div "radio_button_unchecked Bulk select All Sessions more_horiz [PERSON_NAME]-AArete…" at bounding box center [833, 357] width 977 height 338
click at [231, 567] on p "[DATE] 3:13 PM" at bounding box center [200, 565] width 192 height 11
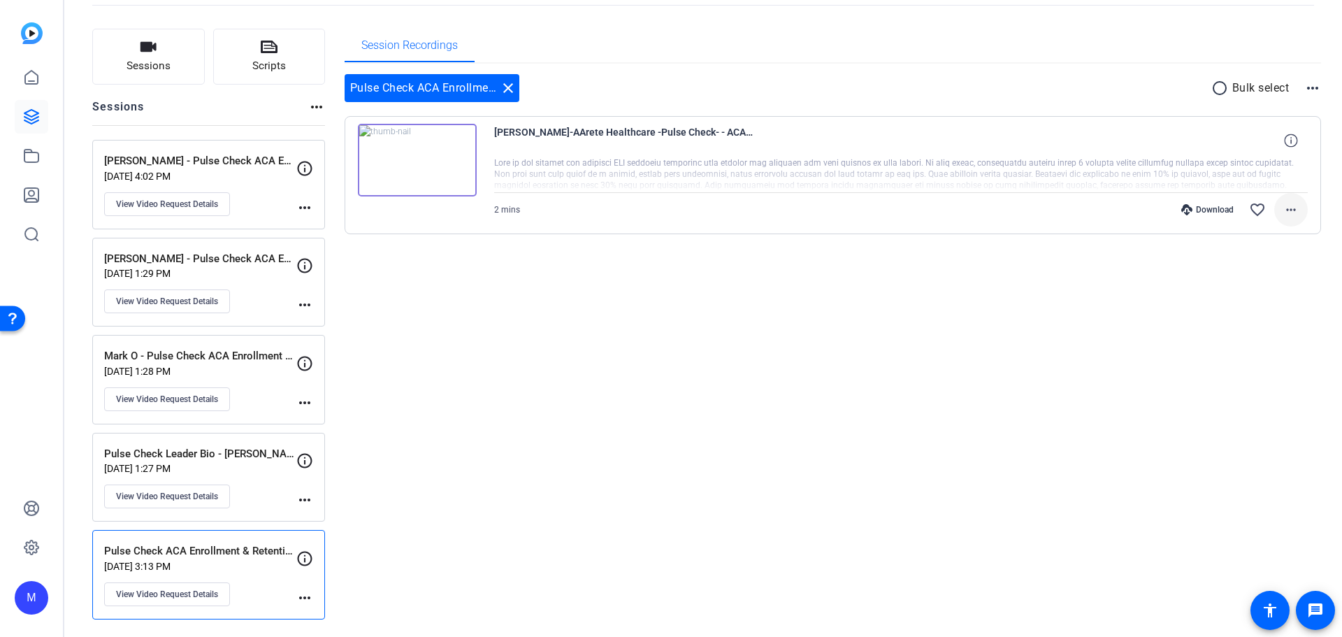
click at [1287, 208] on mat-icon "more_horiz" at bounding box center [1290, 209] width 17 height 17
click at [1270, 288] on span "Share MP4" at bounding box center [1247, 291] width 84 height 17
click at [966, 277] on div "Pulse Check ACA Enrollment & Retention - [PERSON_NAME] S close radio_button_unc…" at bounding box center [833, 171] width 977 height 215
click at [266, 563] on p "[DATE] 3:13 PM" at bounding box center [200, 565] width 192 height 11
click at [233, 454] on p "Pulse Check Leader Bio - [PERSON_NAME]" at bounding box center [200, 454] width 192 height 16
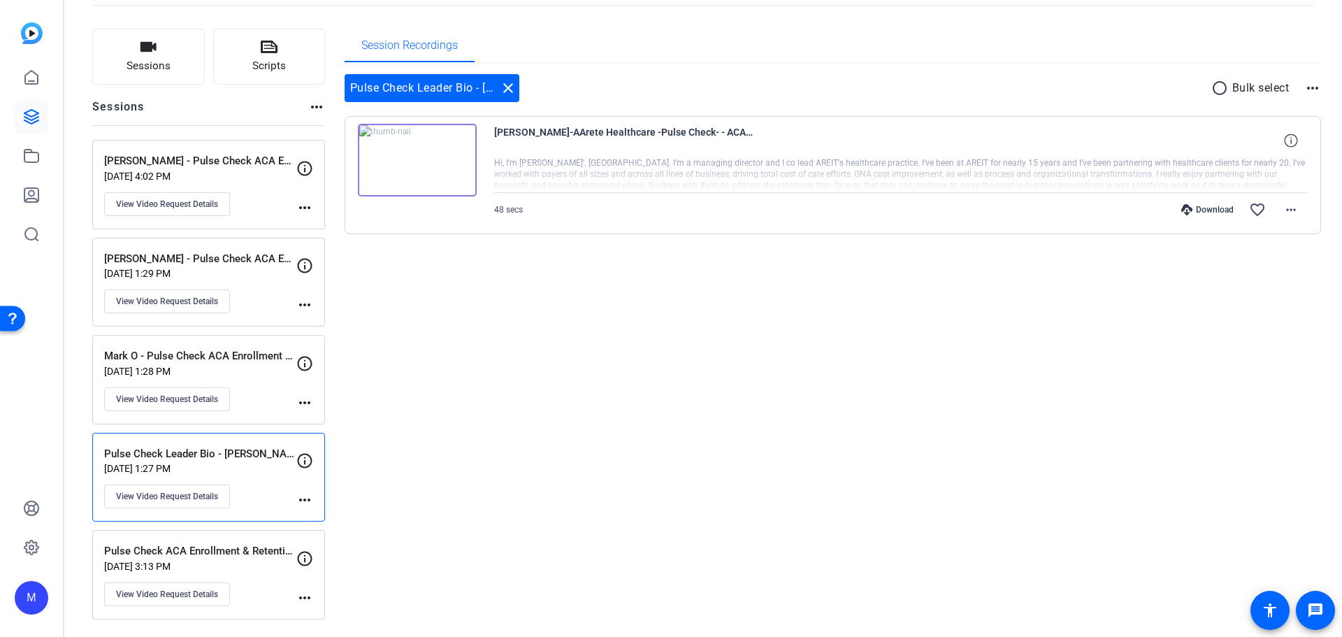
click at [233, 454] on p "Pulse Check Leader Bio - [PERSON_NAME]" at bounding box center [200, 454] width 192 height 16
click at [233, 356] on p "Mark O - Pulse Check ACA Enrollment & Retention" at bounding box center [200, 356] width 192 height 16
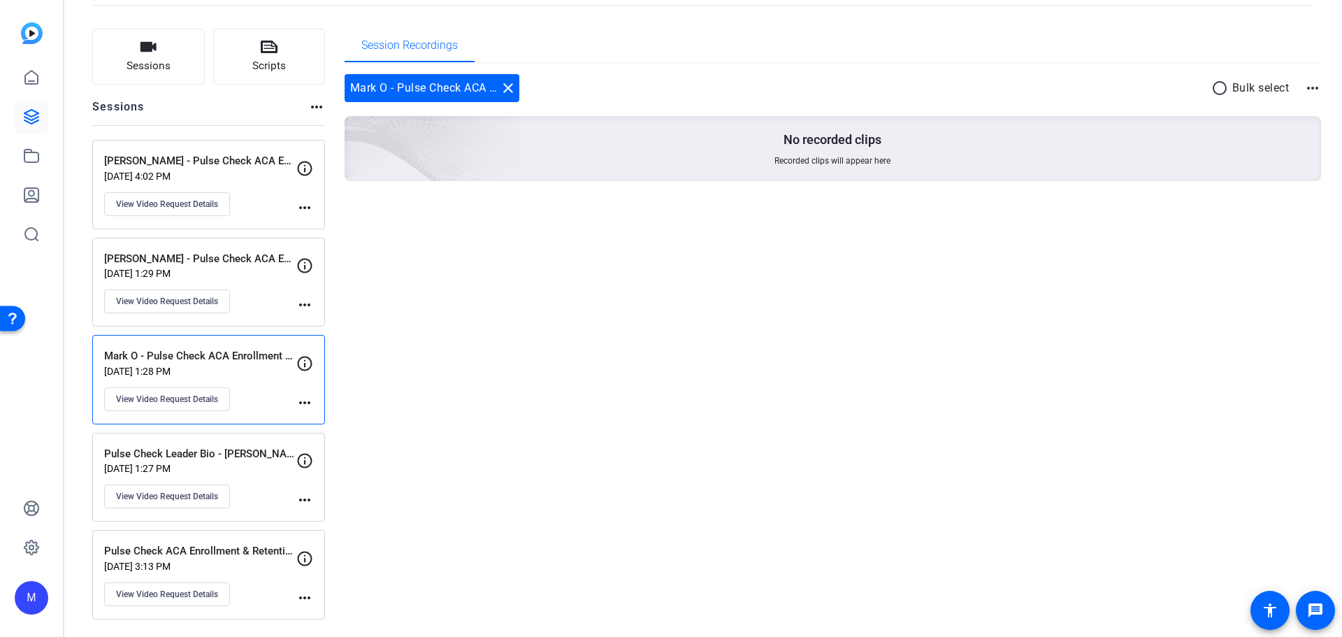
click at [235, 458] on p "Pulse Check Leader Bio - [PERSON_NAME]" at bounding box center [200, 454] width 192 height 16
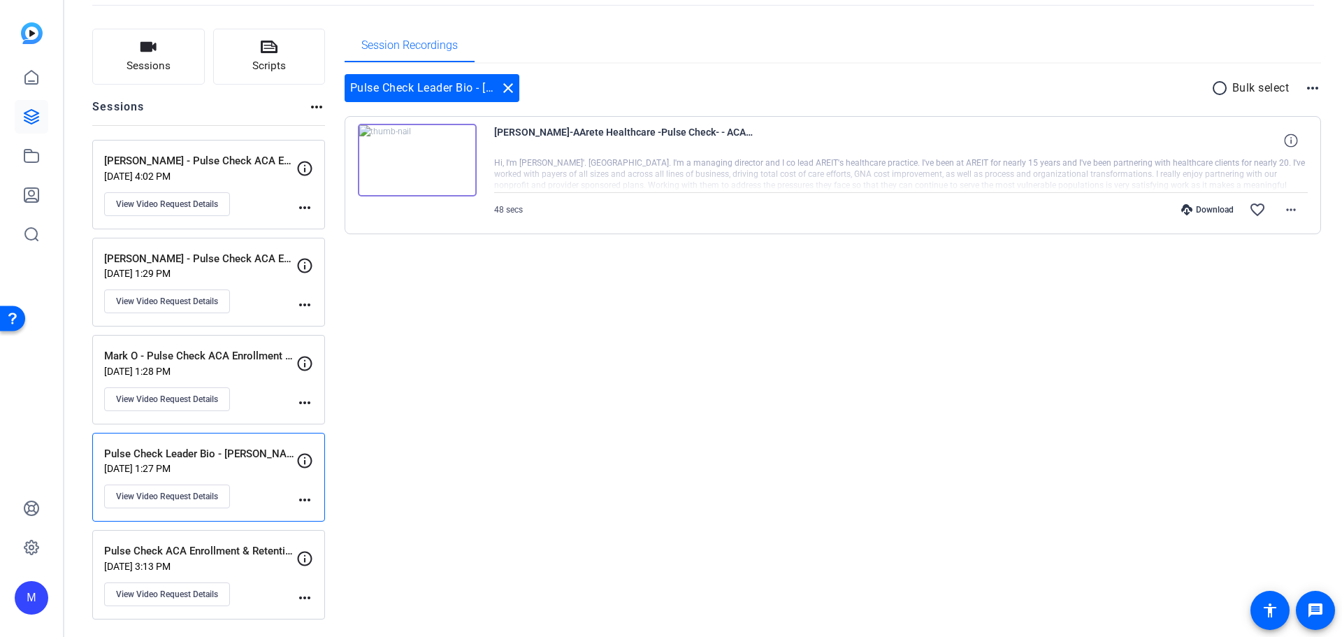
click at [237, 362] on p "Mark O - Pulse Check ACA Enrollment & Retention" at bounding box center [200, 356] width 192 height 16
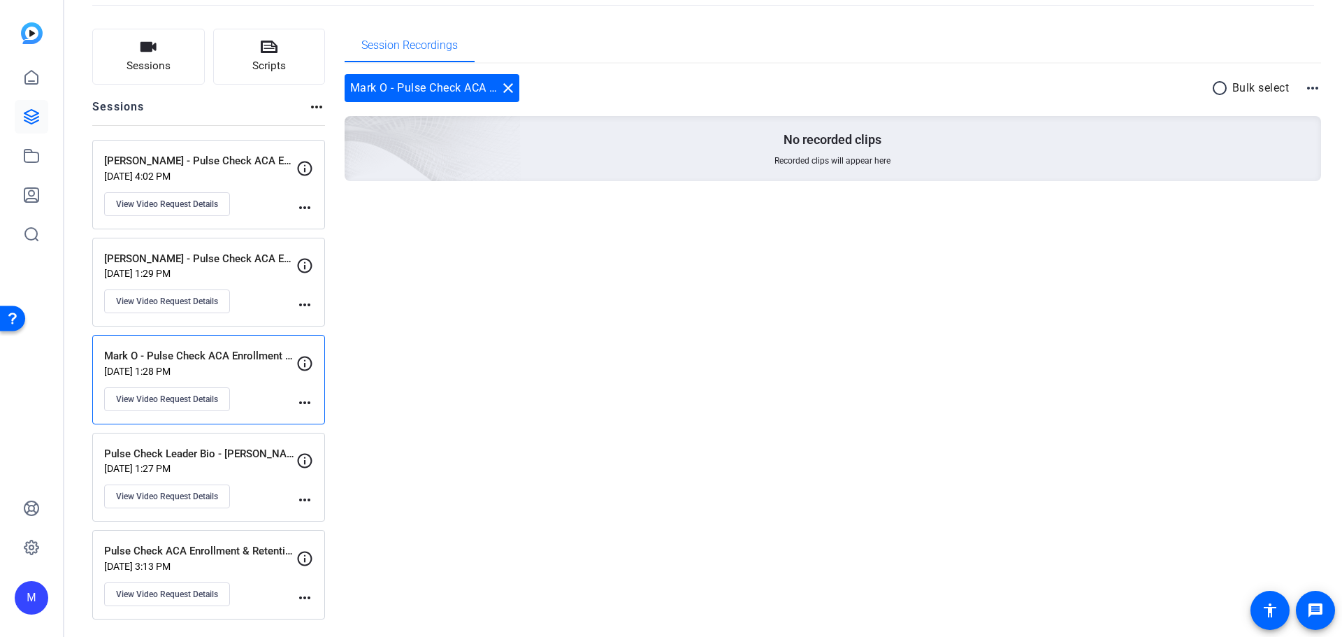
click at [239, 272] on p "[DATE] 1:29 PM" at bounding box center [200, 273] width 192 height 11
click at [242, 167] on p "[PERSON_NAME] - Pulse Check ACA Enrollment & Retention" at bounding box center [200, 161] width 192 height 16
click at [38, 118] on icon at bounding box center [31, 116] width 17 height 17
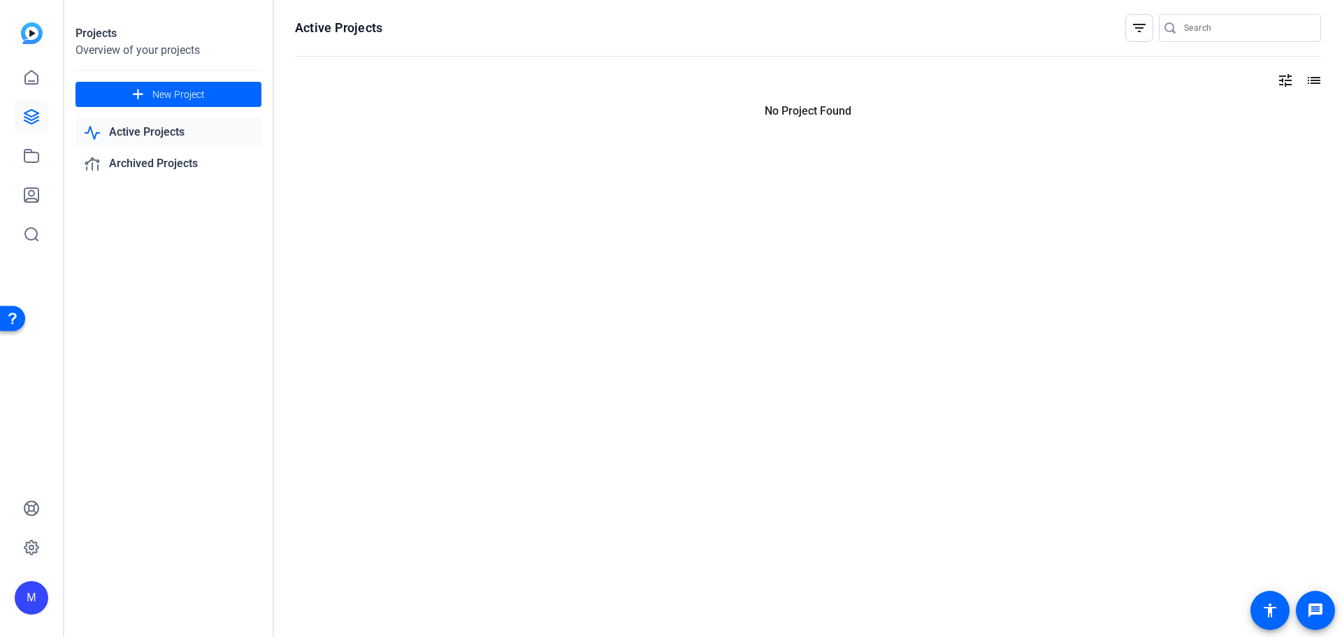
scroll to position [0, 0]
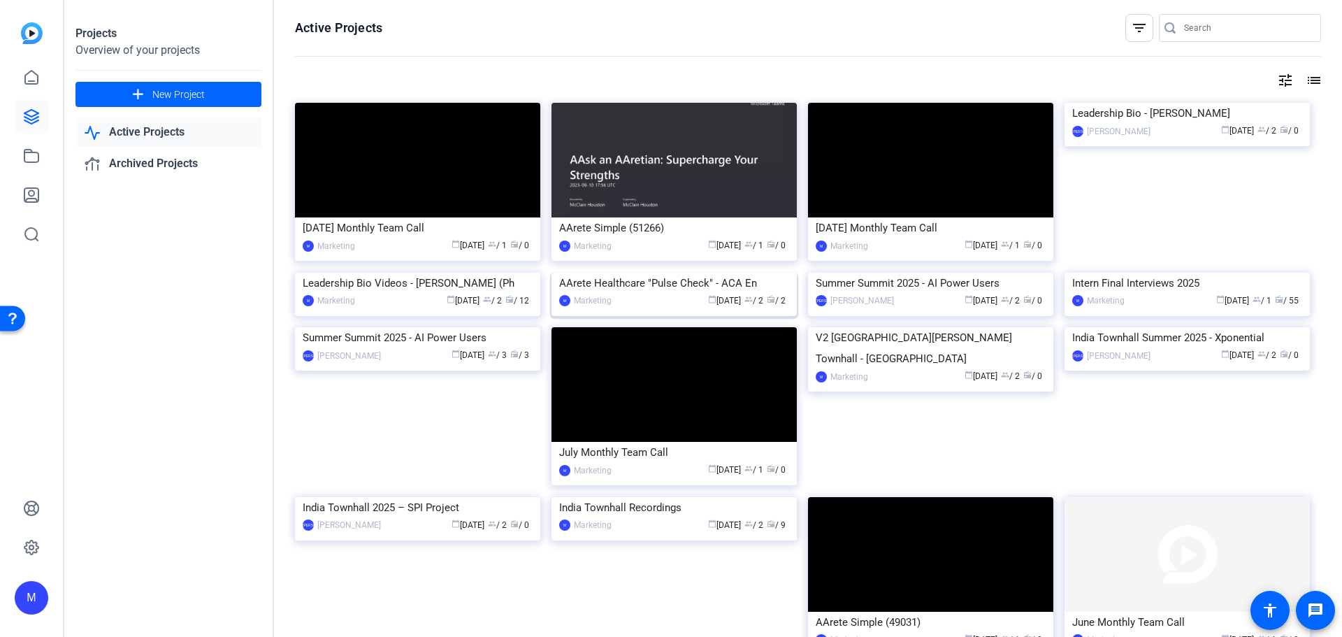
click at [685, 273] on img at bounding box center [673, 273] width 245 height 0
click at [142, 138] on link "Active Projects" at bounding box center [168, 132] width 186 height 29
click at [455, 273] on img at bounding box center [417, 273] width 245 height 0
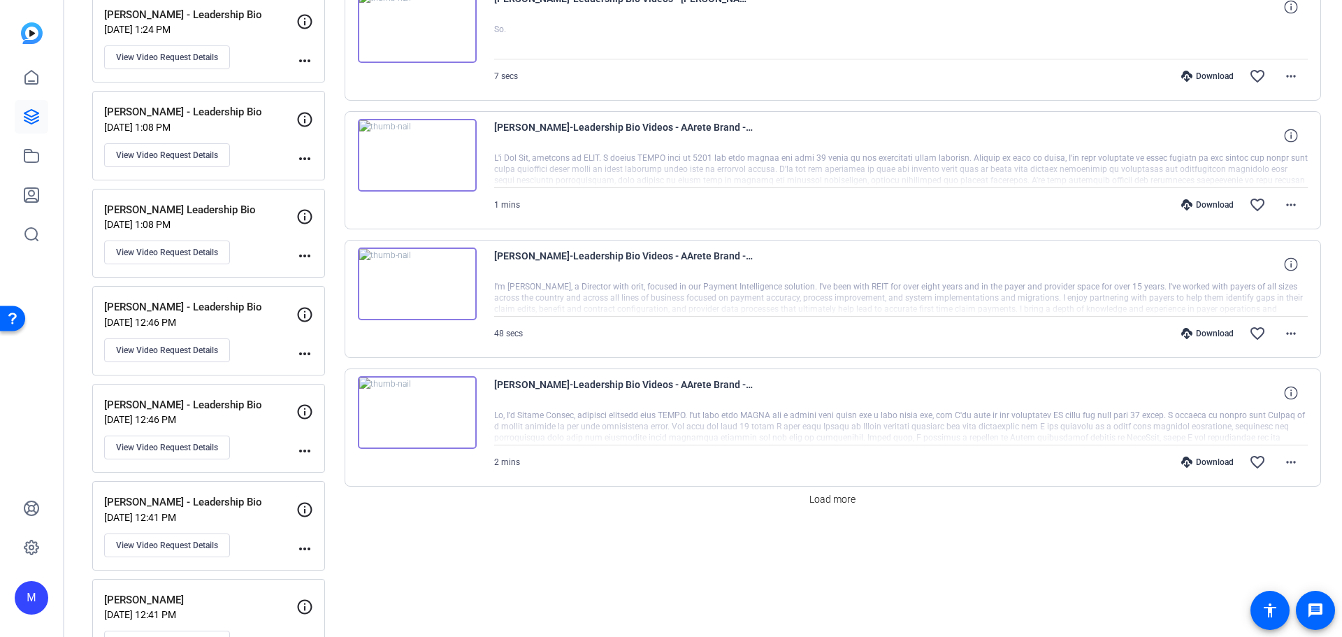
scroll to position [1118, 0]
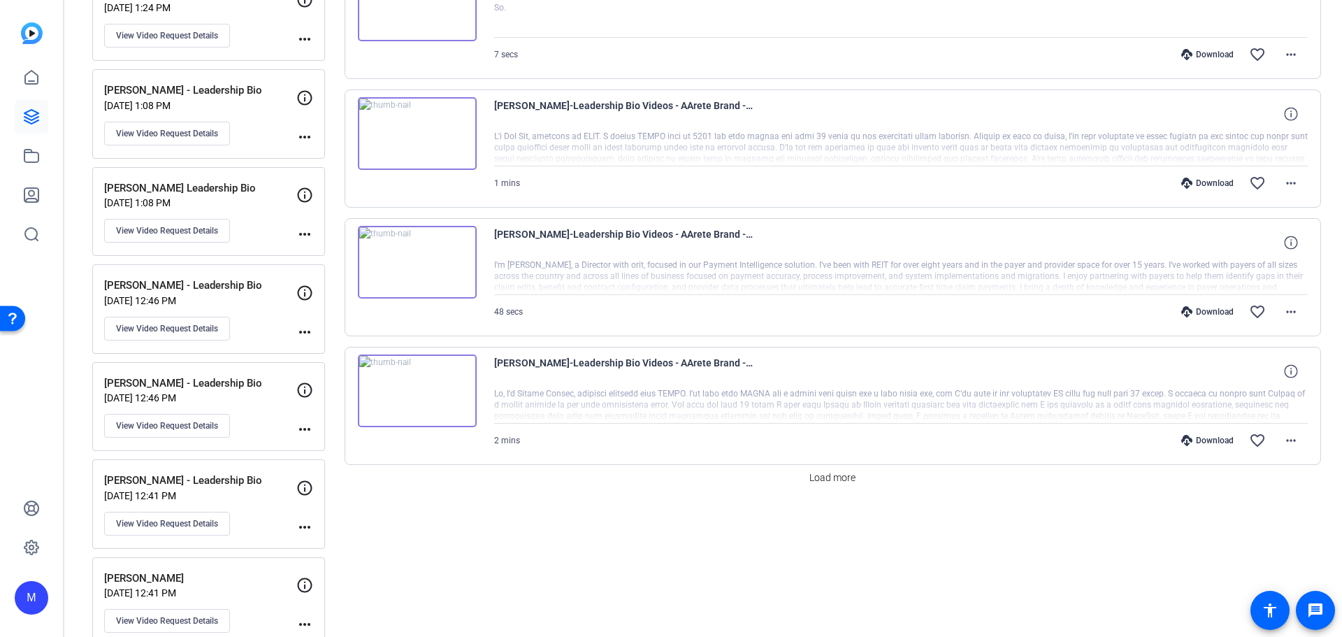
click at [1171, 371] on div "[PERSON_NAME]-Leadership Bio Videos - AArete Brand -Ph-[PERSON_NAME] - Leadersh…" at bounding box center [901, 371] width 814 height 34
click at [833, 481] on span "Load more" at bounding box center [832, 477] width 46 height 15
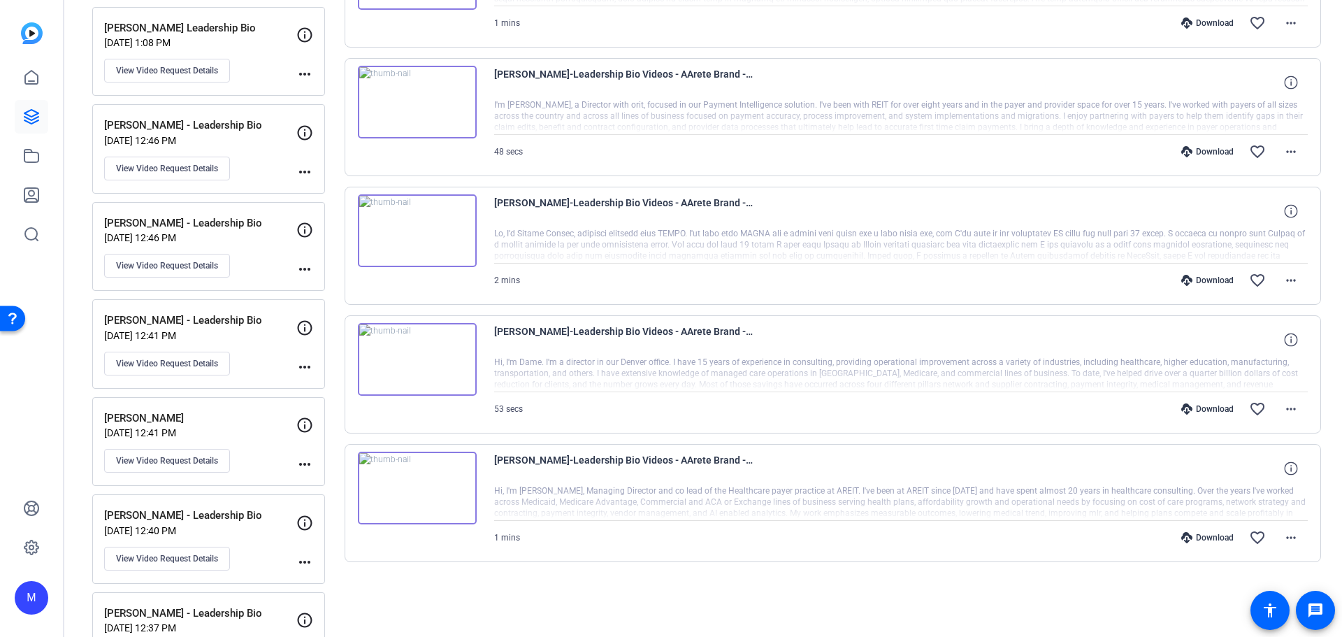
scroll to position [1258, 0]
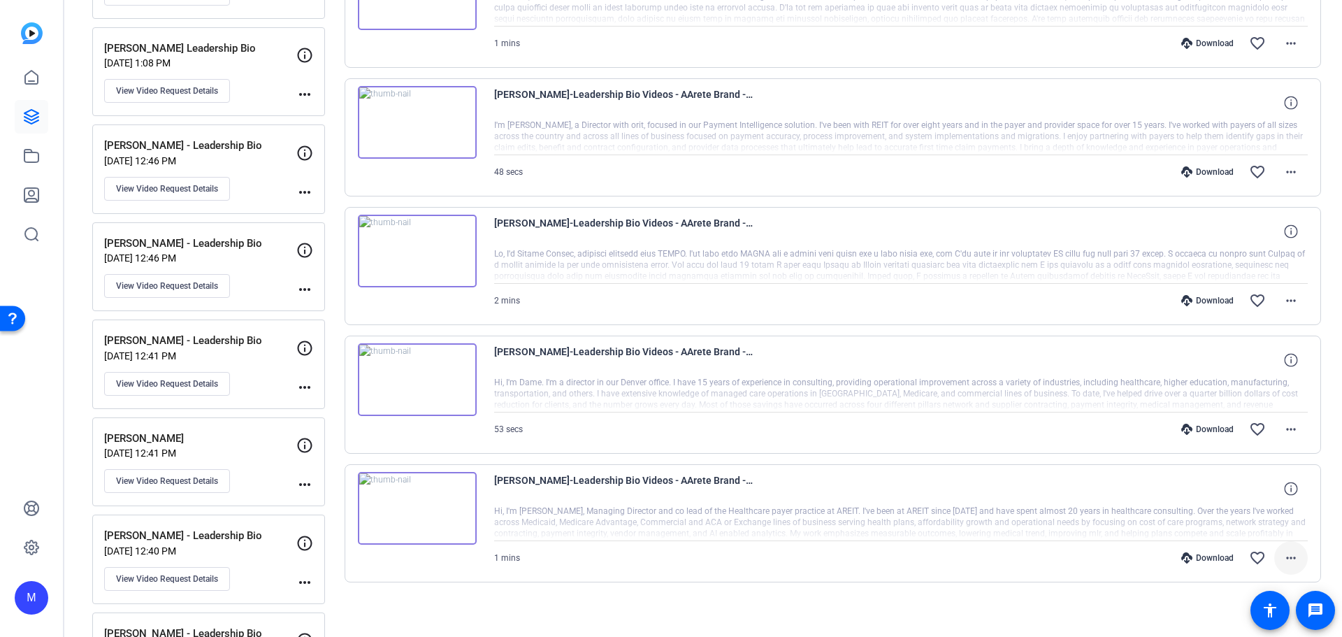
click at [1291, 557] on mat-icon "more_horiz" at bounding box center [1290, 557] width 17 height 17
click at [1265, 435] on span "Share MP4" at bounding box center [1247, 441] width 84 height 17
click at [1284, 430] on mat-icon "more_horiz" at bounding box center [1290, 429] width 17 height 17
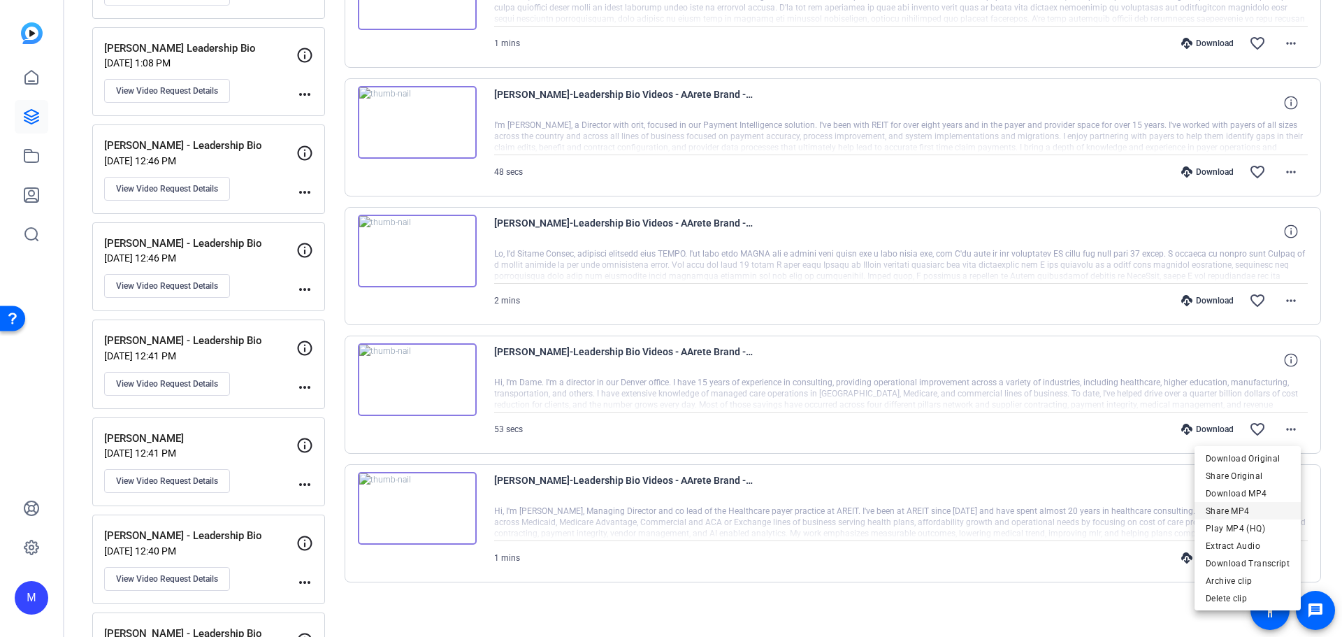
click at [1226, 514] on span "Share MP4" at bounding box center [1247, 510] width 84 height 17
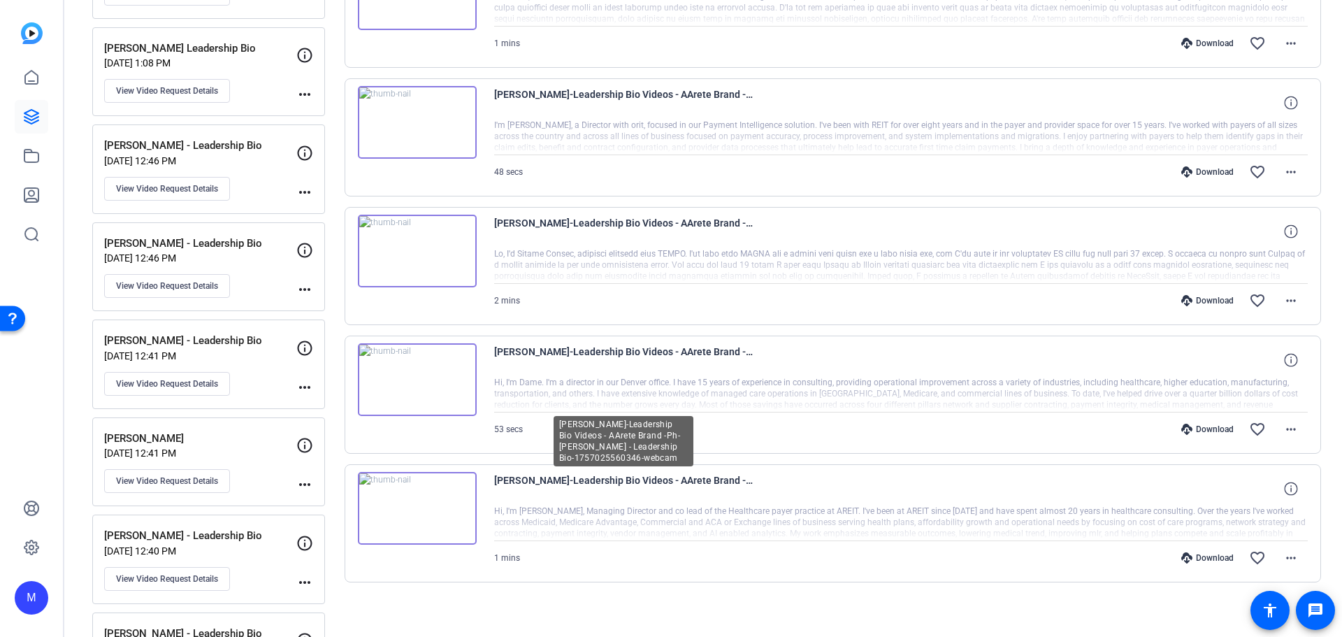
click at [689, 476] on span "[PERSON_NAME]-Leadership Bio Videos - AArete Brand -Ph-[PERSON_NAME] - Leadersh…" at bounding box center [623, 489] width 259 height 34
click at [1291, 560] on mat-icon "more_horiz" at bounding box center [1290, 557] width 17 height 17
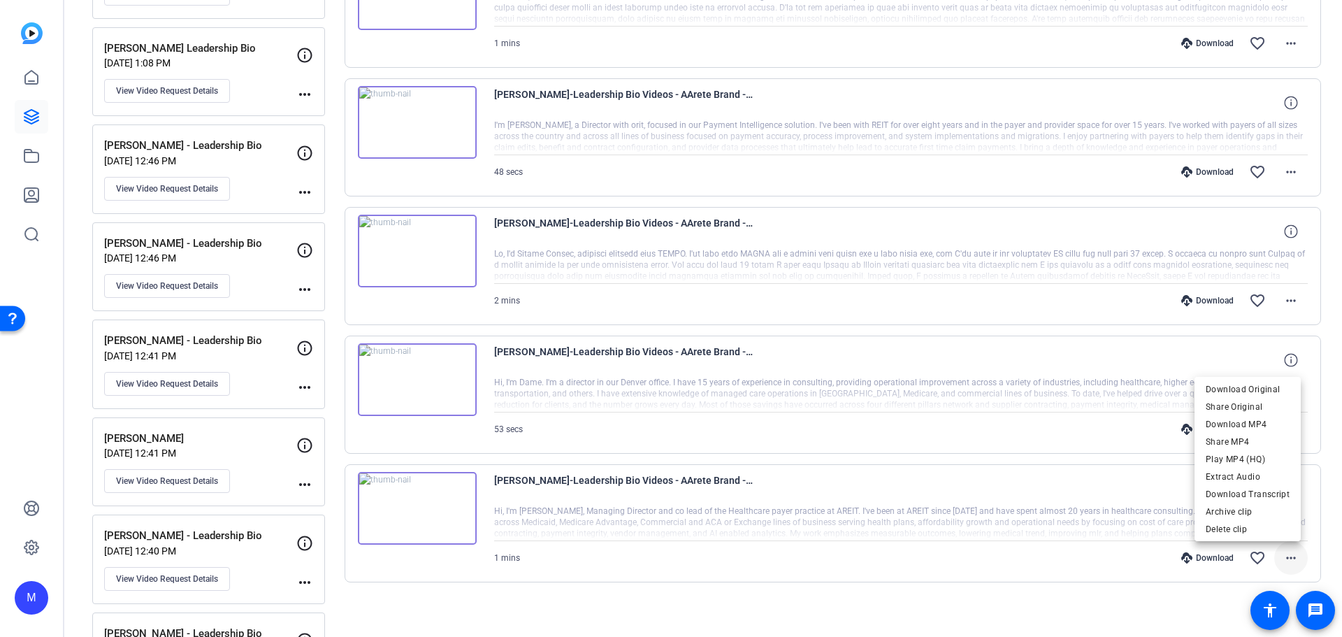
click at [1291, 560] on div at bounding box center [671, 318] width 1342 height 637
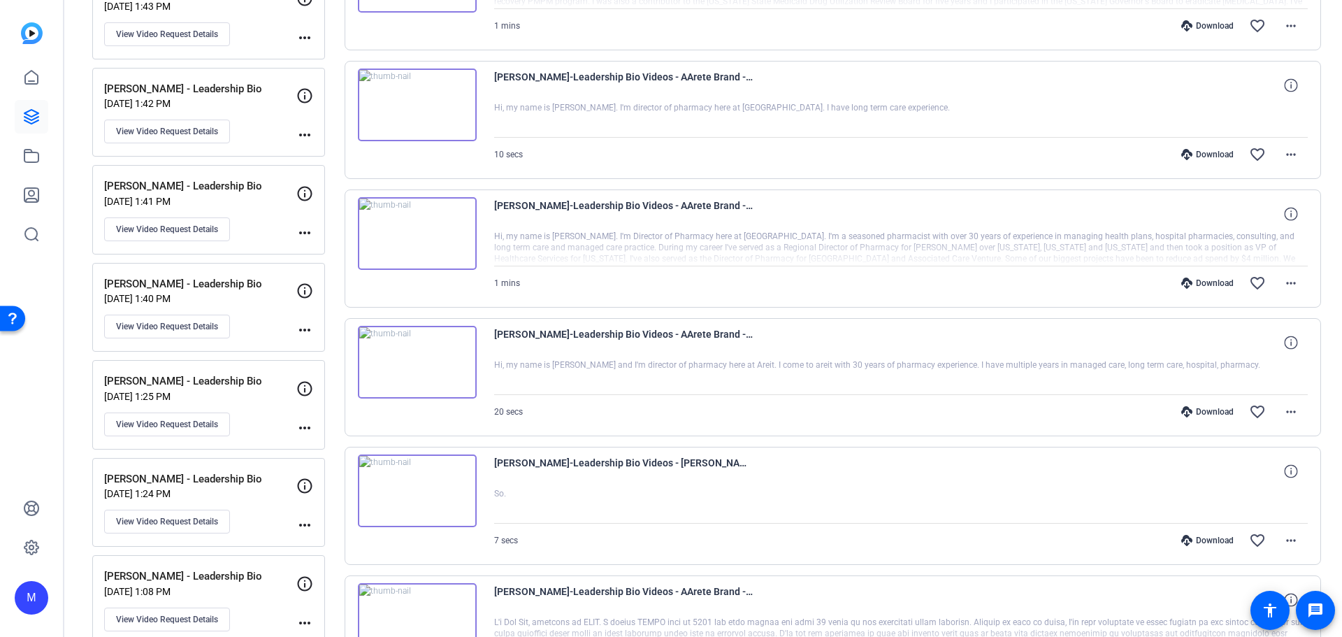
scroll to position [1118, 0]
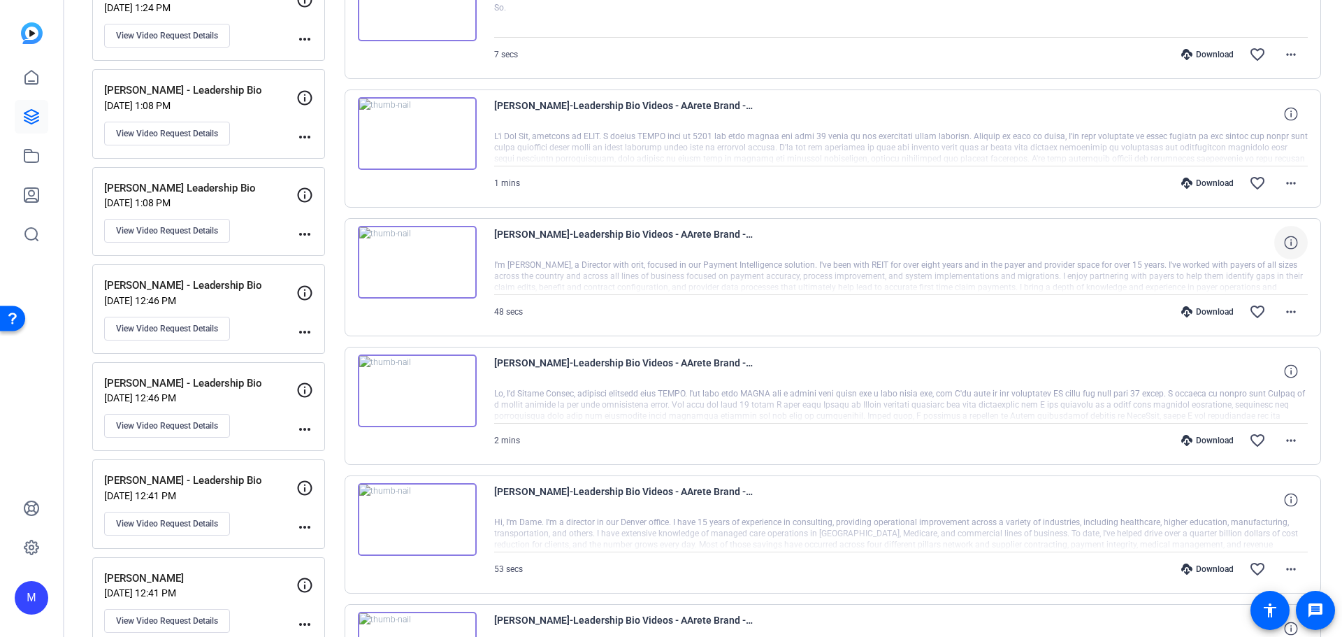
click at [1292, 238] on span at bounding box center [1291, 243] width 34 height 34
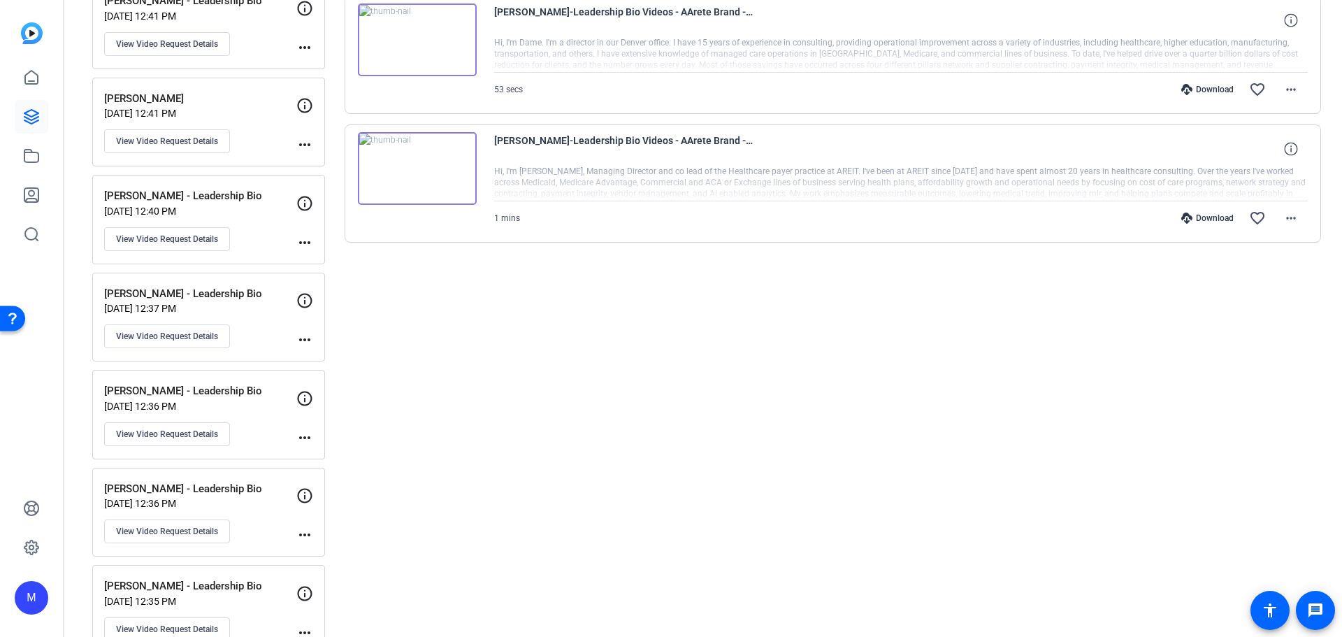
scroll to position [1537, 0]
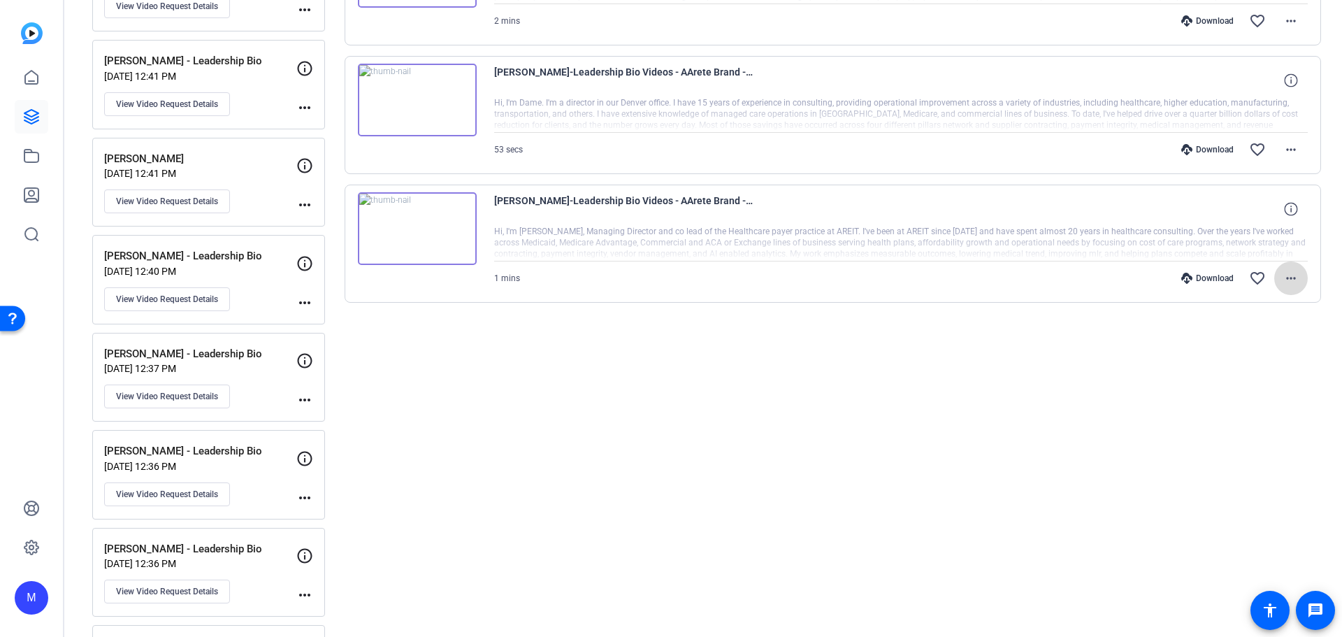
click at [1291, 280] on mat-icon "more_horiz" at bounding box center [1290, 278] width 17 height 17
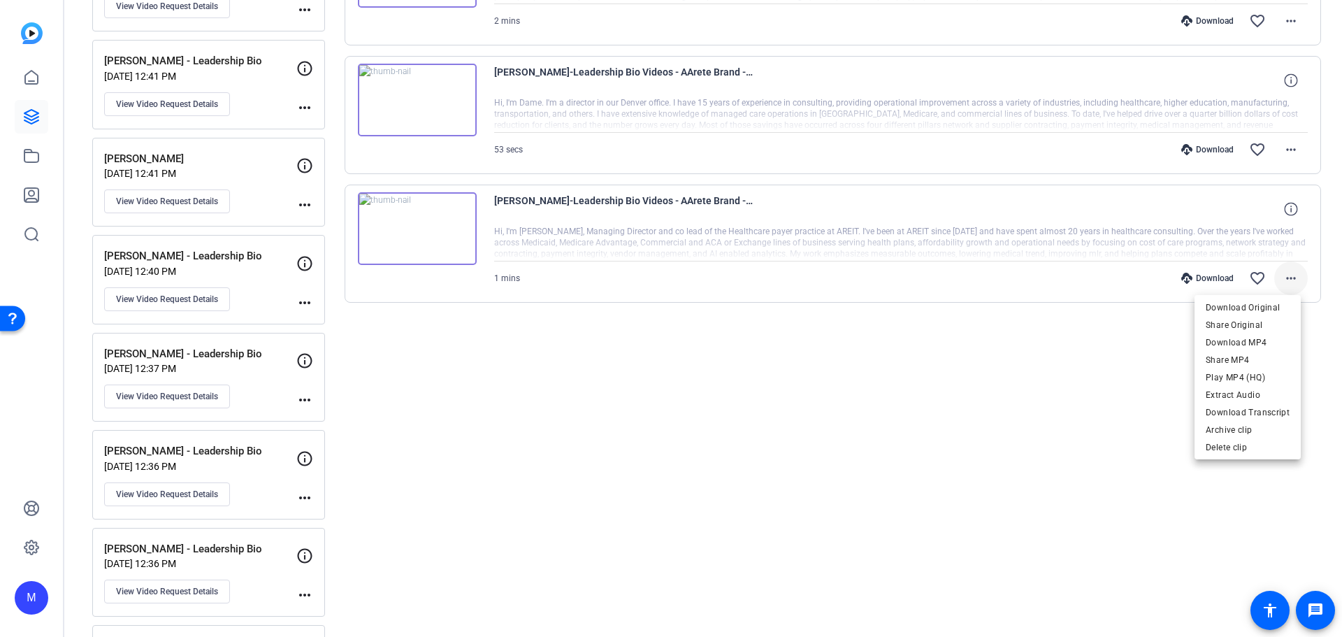
click at [1291, 280] on div at bounding box center [671, 318] width 1342 height 637
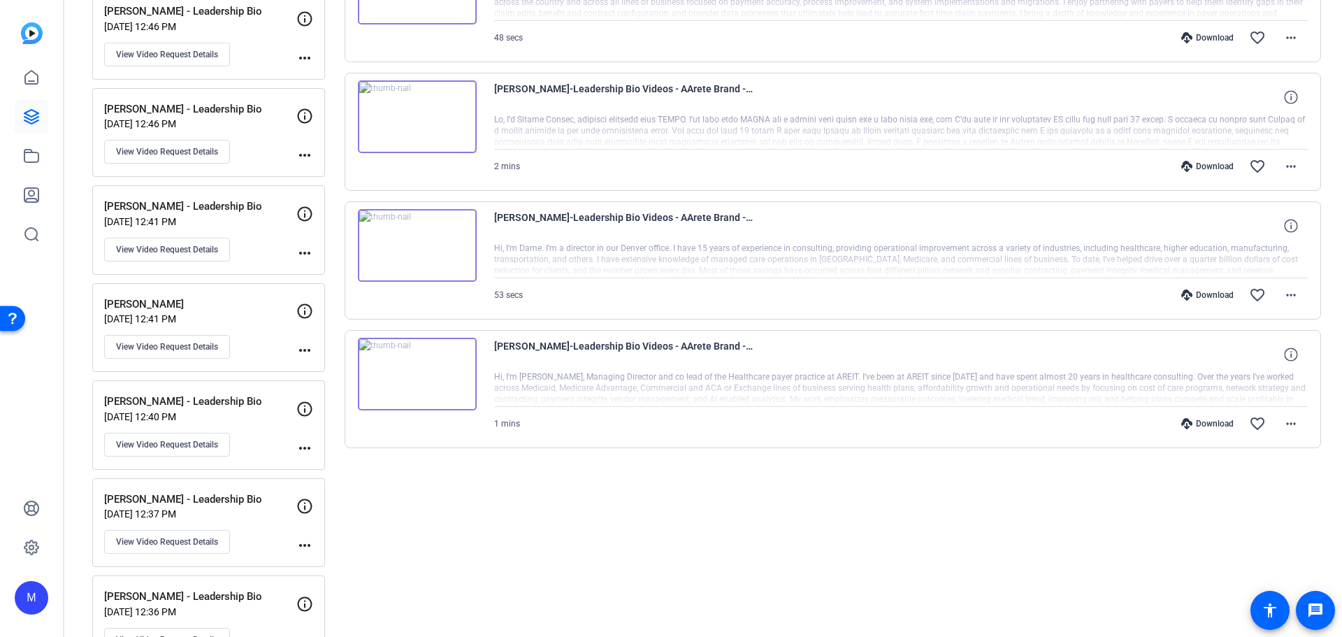
scroll to position [1398, 0]
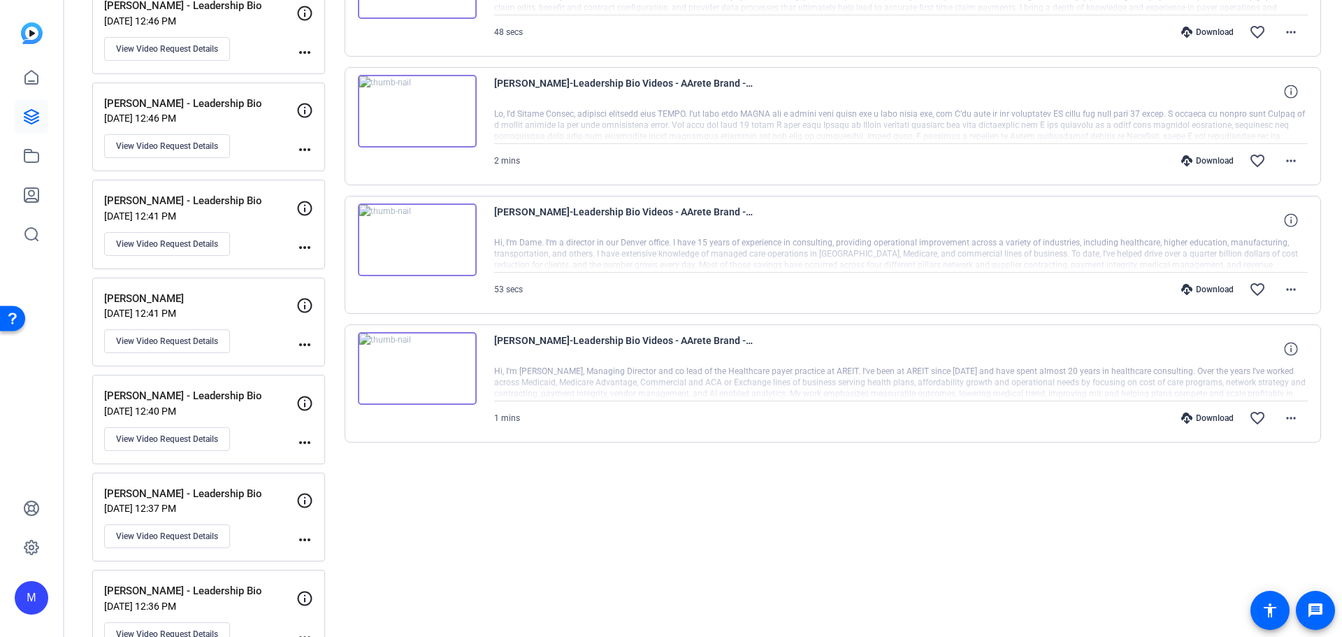
click at [471, 368] on img at bounding box center [417, 368] width 119 height 73
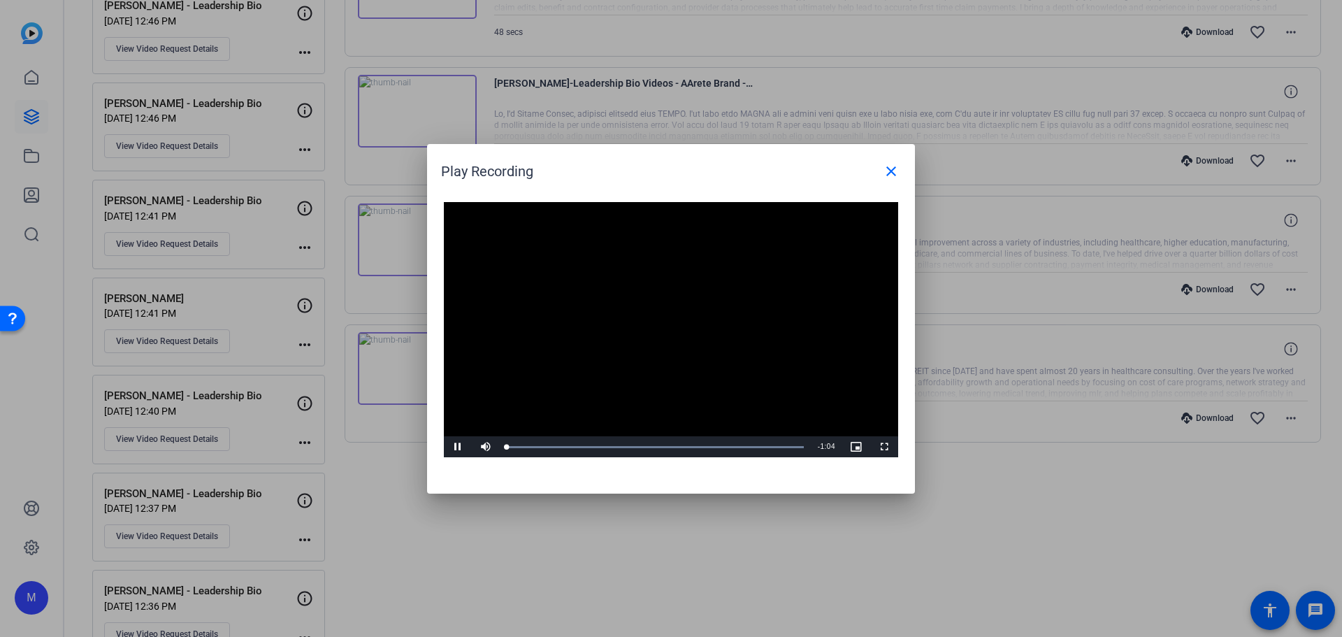
click at [908, 166] on h1 "Play Recording close" at bounding box center [671, 166] width 488 height 44
click at [890, 175] on mat-icon "close" at bounding box center [891, 171] width 17 height 17
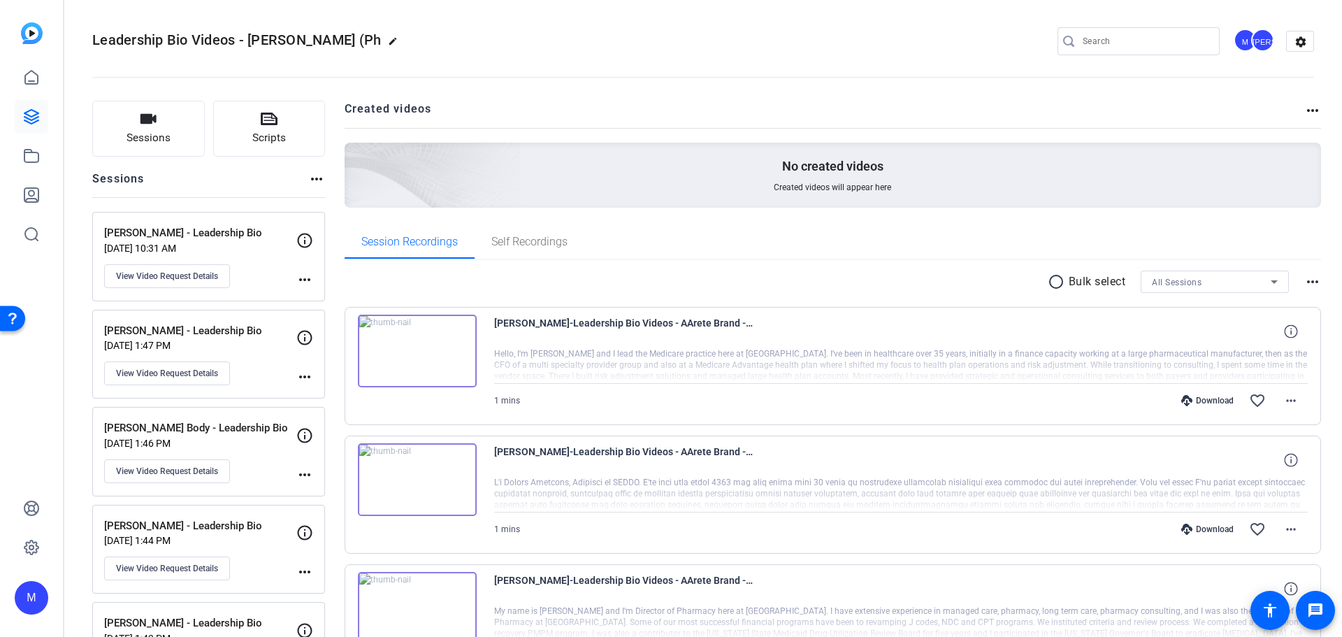
scroll to position [0, 0]
click at [503, 226] on span "Self Recordings" at bounding box center [529, 243] width 76 height 34
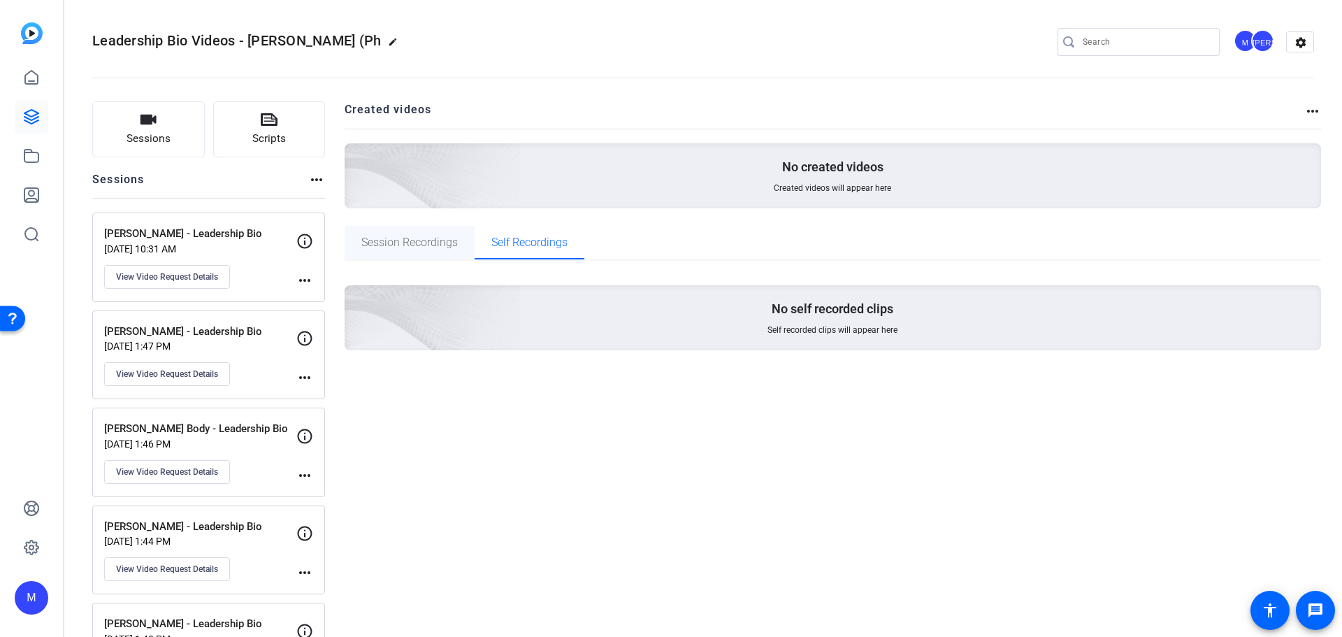
click at [404, 240] on span "Session Recordings" at bounding box center [409, 242] width 96 height 11
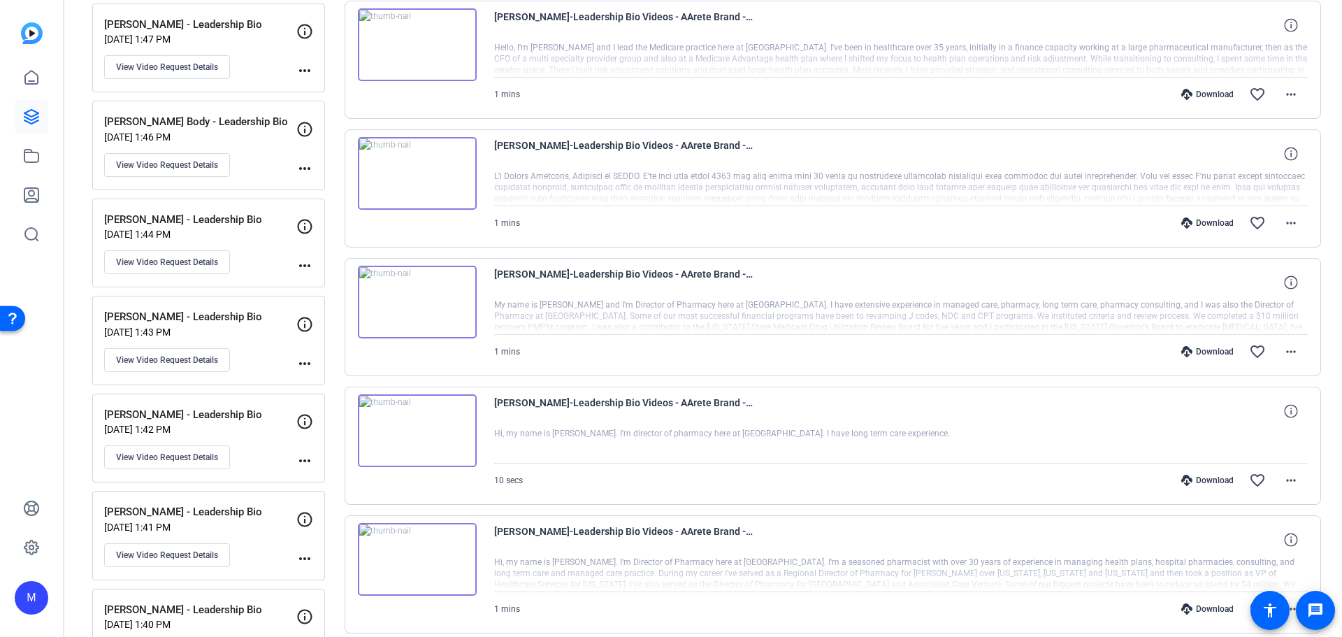
scroll to position [349, 0]
